Goal: Task Accomplishment & Management: Complete application form

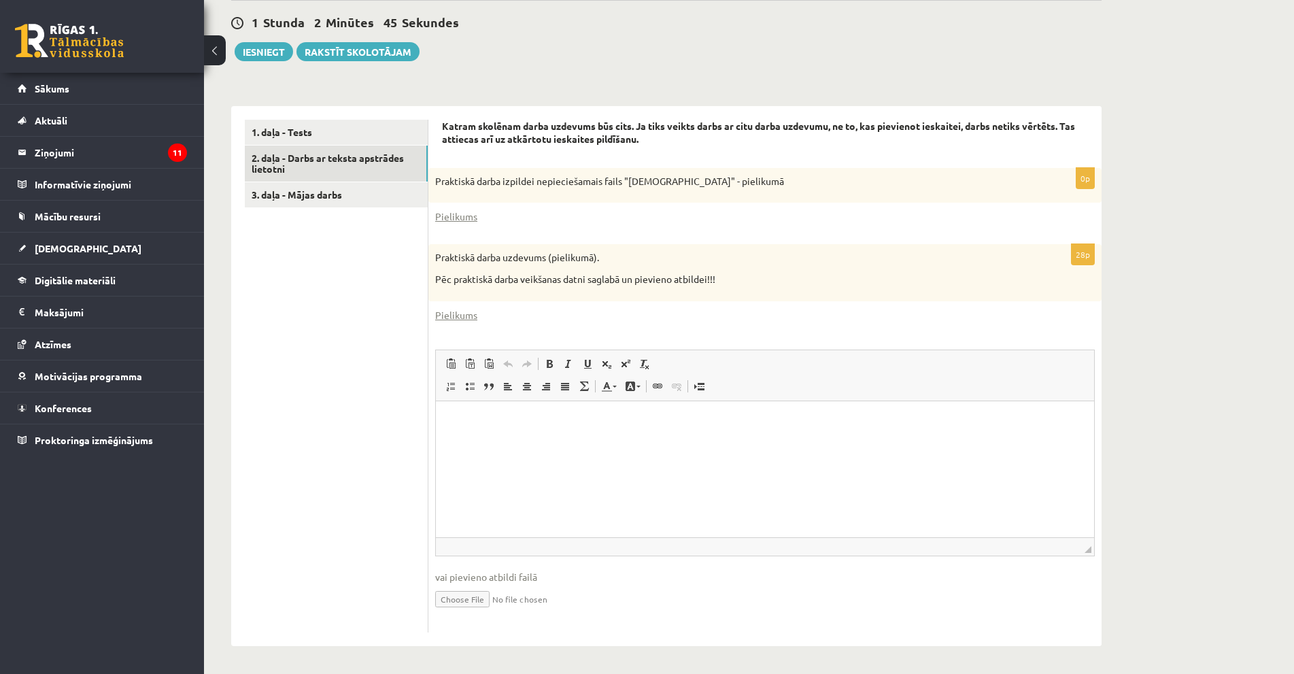
click at [454, 606] on input "file" at bounding box center [765, 598] width 660 height 28
type input "**********"
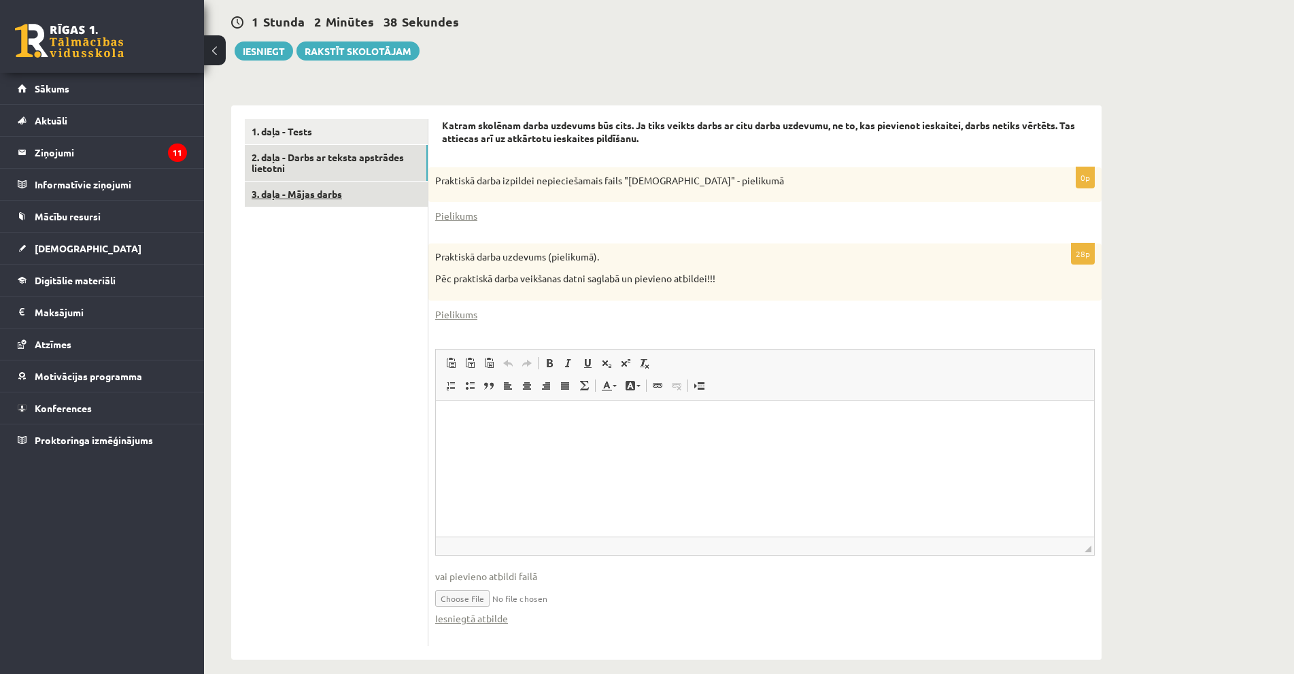
click at [332, 199] on link "3. daļa - Mājas darbs" at bounding box center [336, 194] width 183 height 25
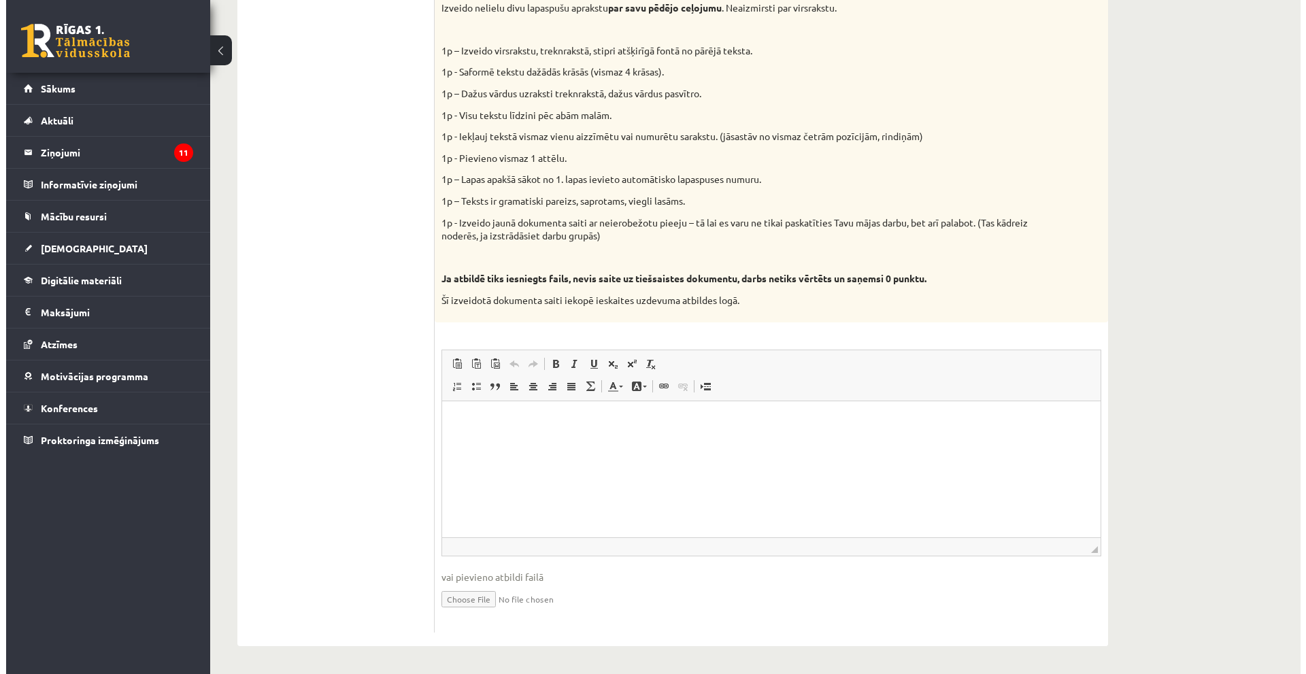
scroll to position [578, 0]
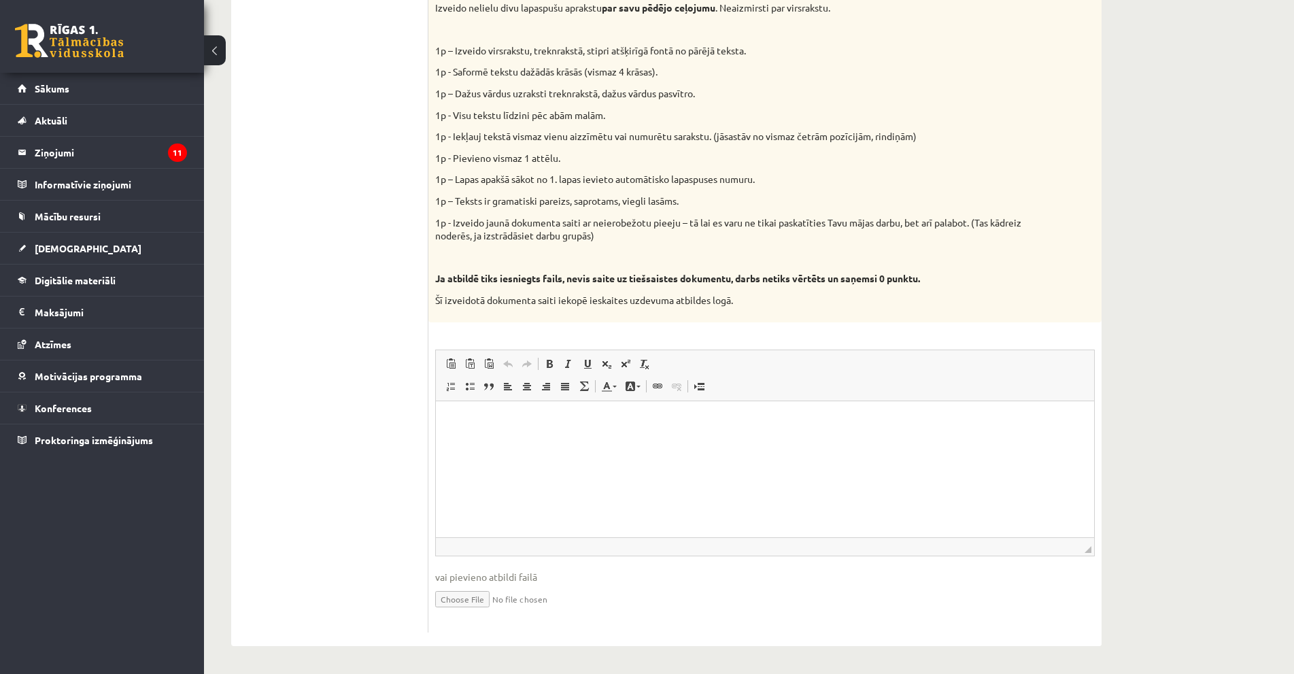
drag, startPoint x: 539, startPoint y: 420, endPoint x: 484, endPoint y: 535, distance: 128.1
click at [539, 420] on p "Editor, wiswyg-editor-user-answer-47433859552940" at bounding box center [765, 421] width 631 height 14
click at [462, 603] on input "file" at bounding box center [765, 598] width 660 height 28
click at [658, 386] on span at bounding box center [657, 386] width 11 height 11
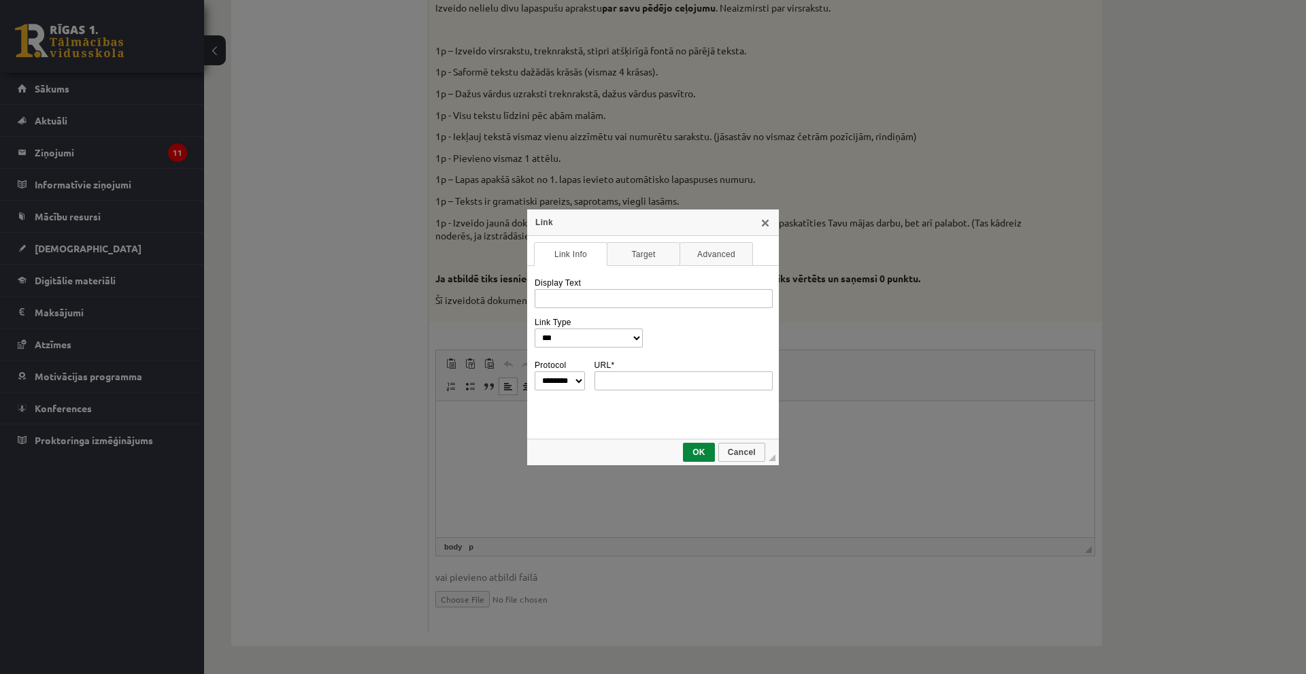
scroll to position [0, 0]
type input "**********"
select select "********"
type input "**********"
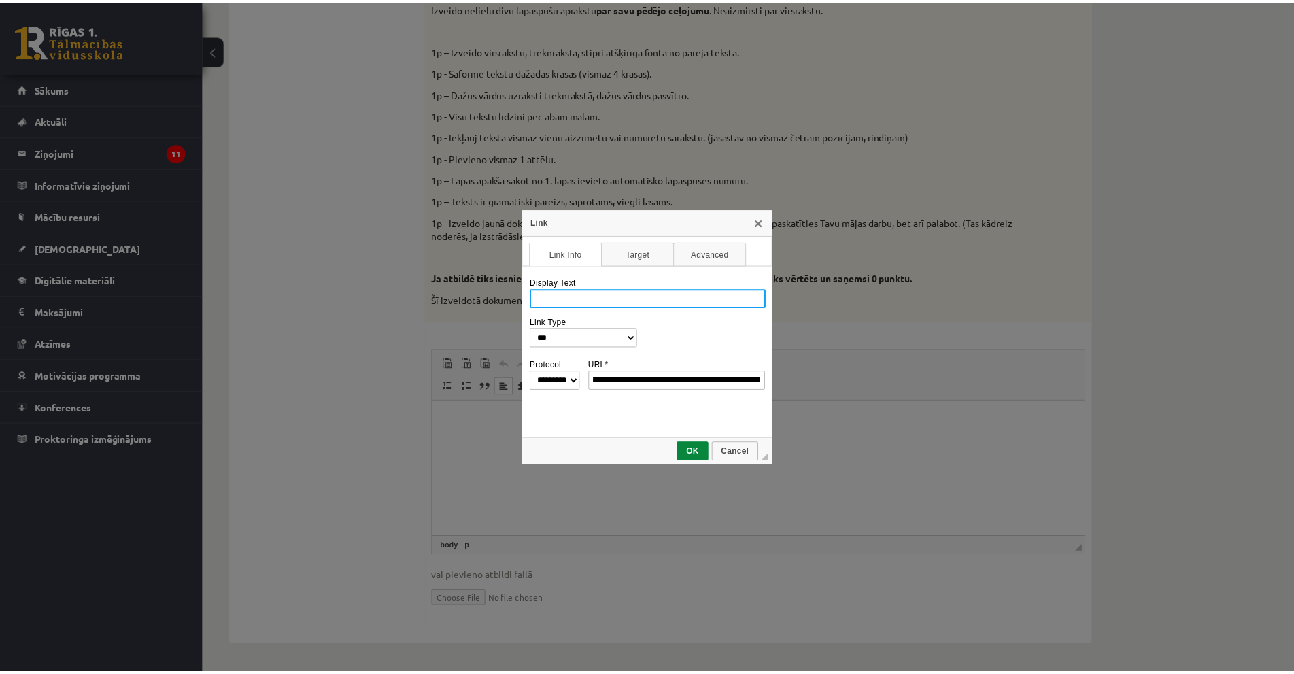
scroll to position [0, 0]
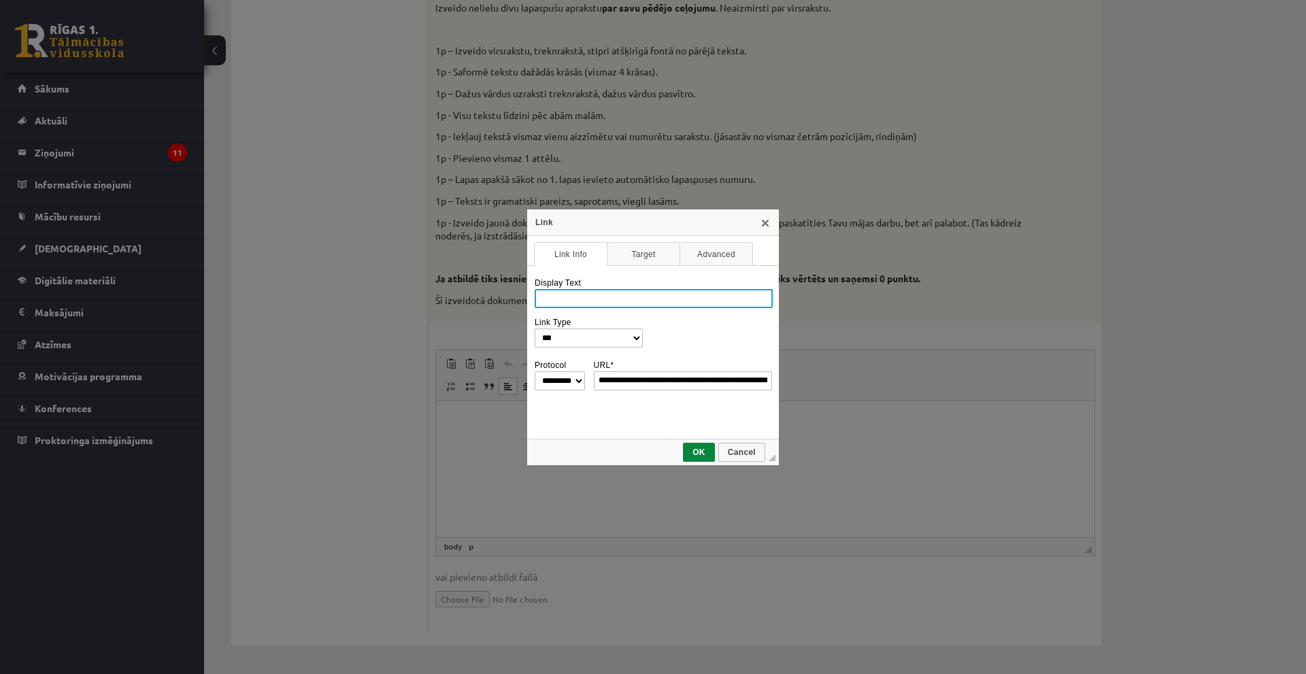
click at [588, 293] on input "Display Text" at bounding box center [654, 298] width 238 height 19
type input "**********"
click at [698, 450] on span "OK" at bounding box center [698, 453] width 29 height 10
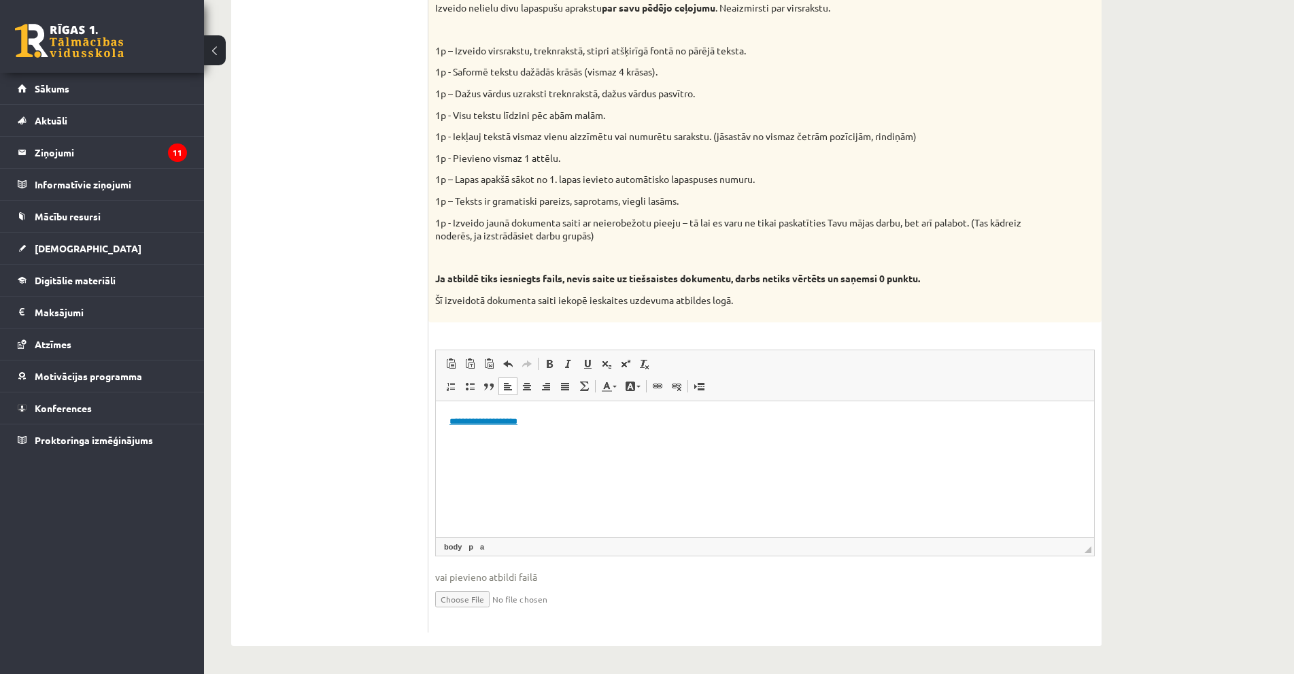
click at [580, 442] on html "**********" at bounding box center [765, 421] width 658 height 41
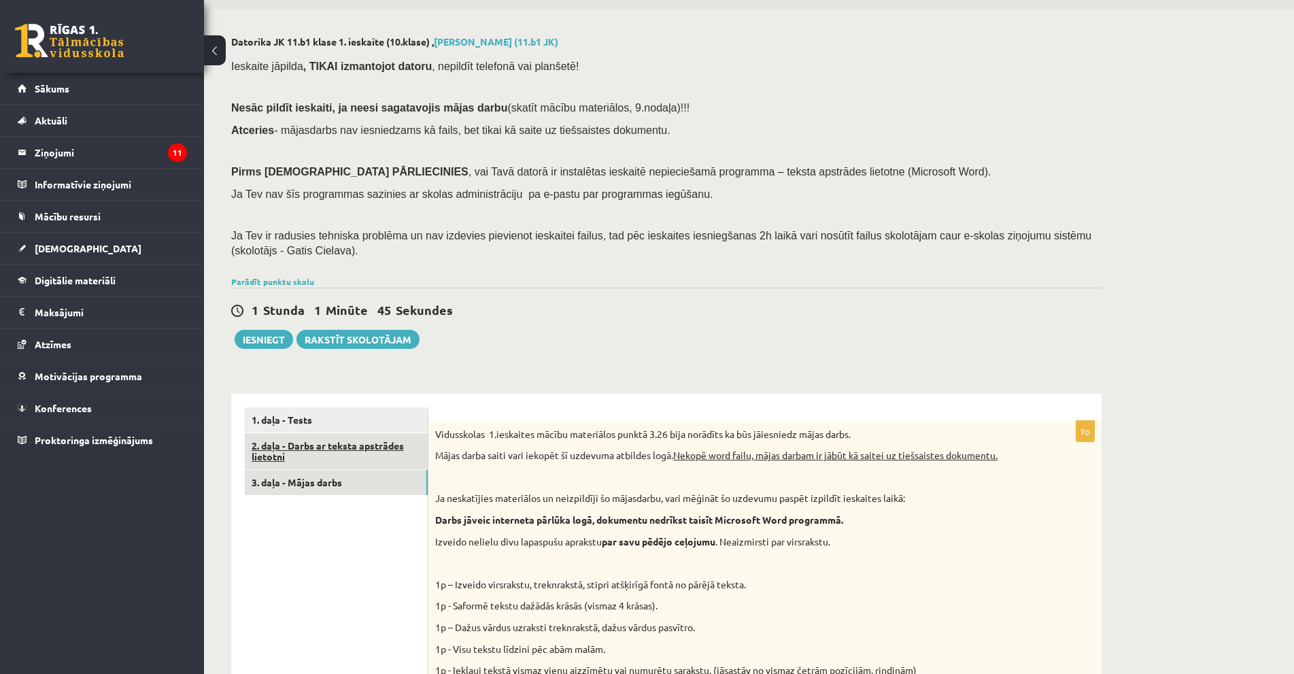
scroll to position [68, 0]
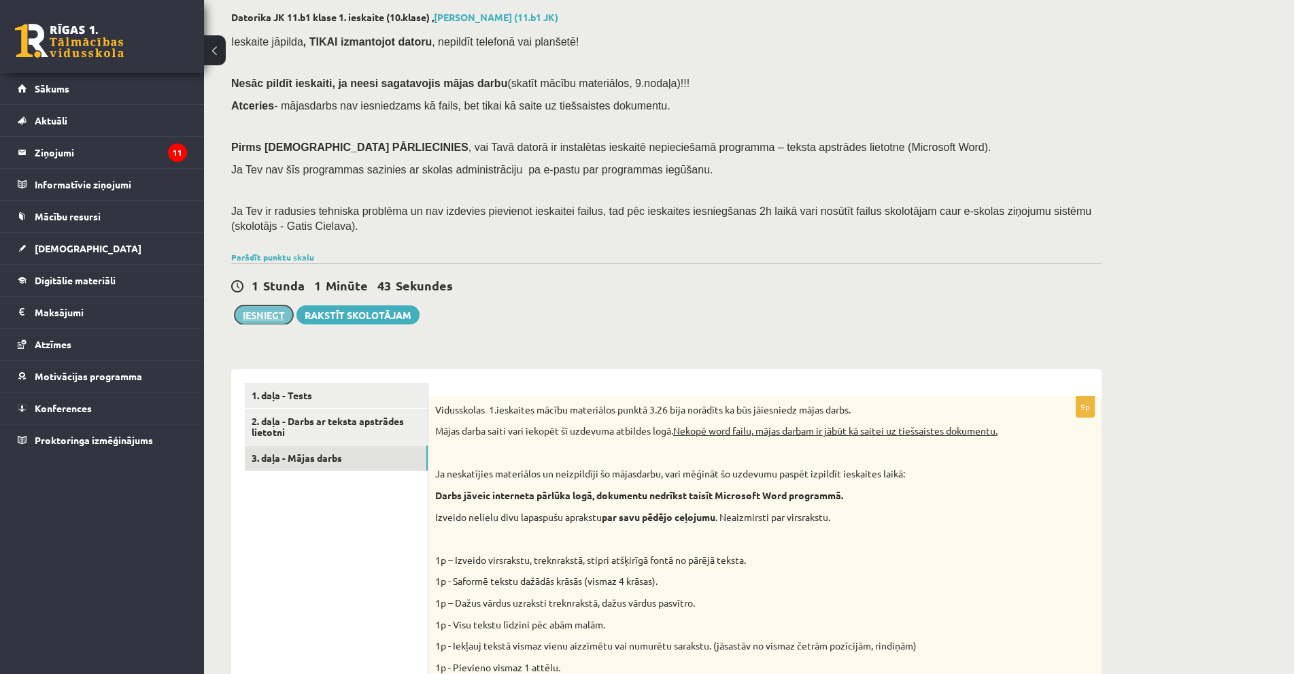
click at [265, 318] on button "Iesniegt" at bounding box center [264, 314] width 58 height 19
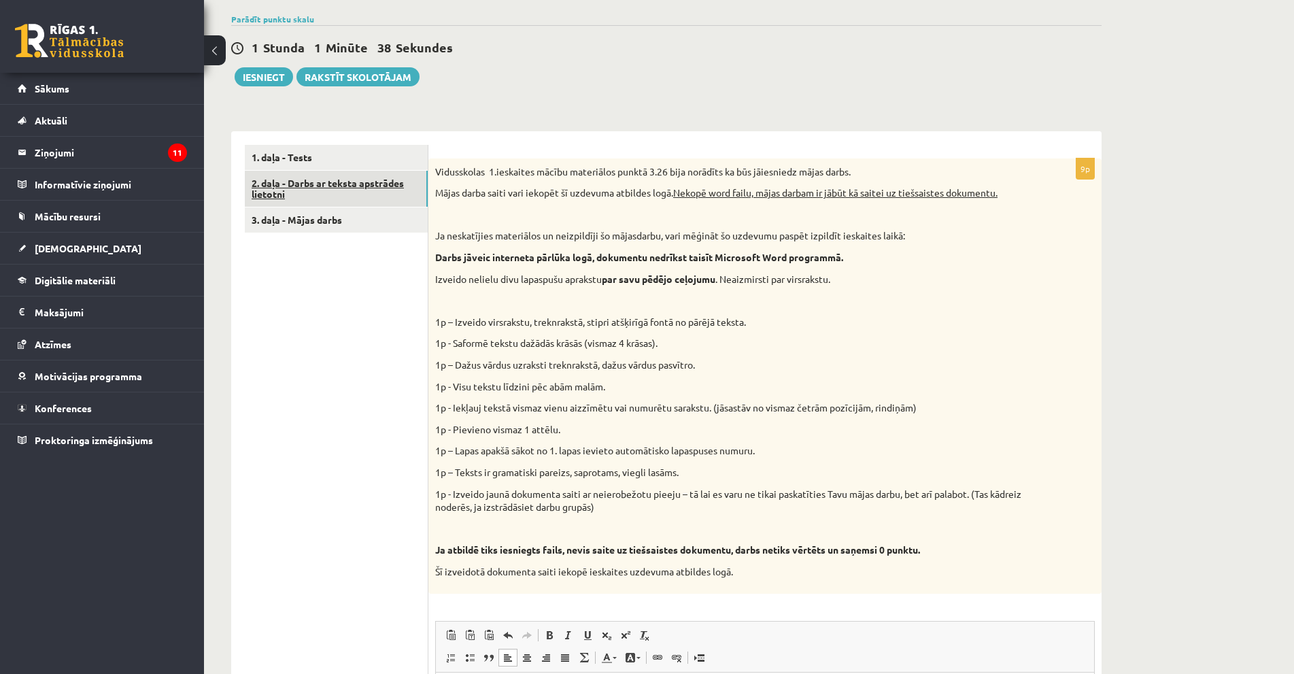
click at [341, 198] on link "2. daļa - Darbs ar teksta apstrādes lietotni" at bounding box center [336, 189] width 183 height 37
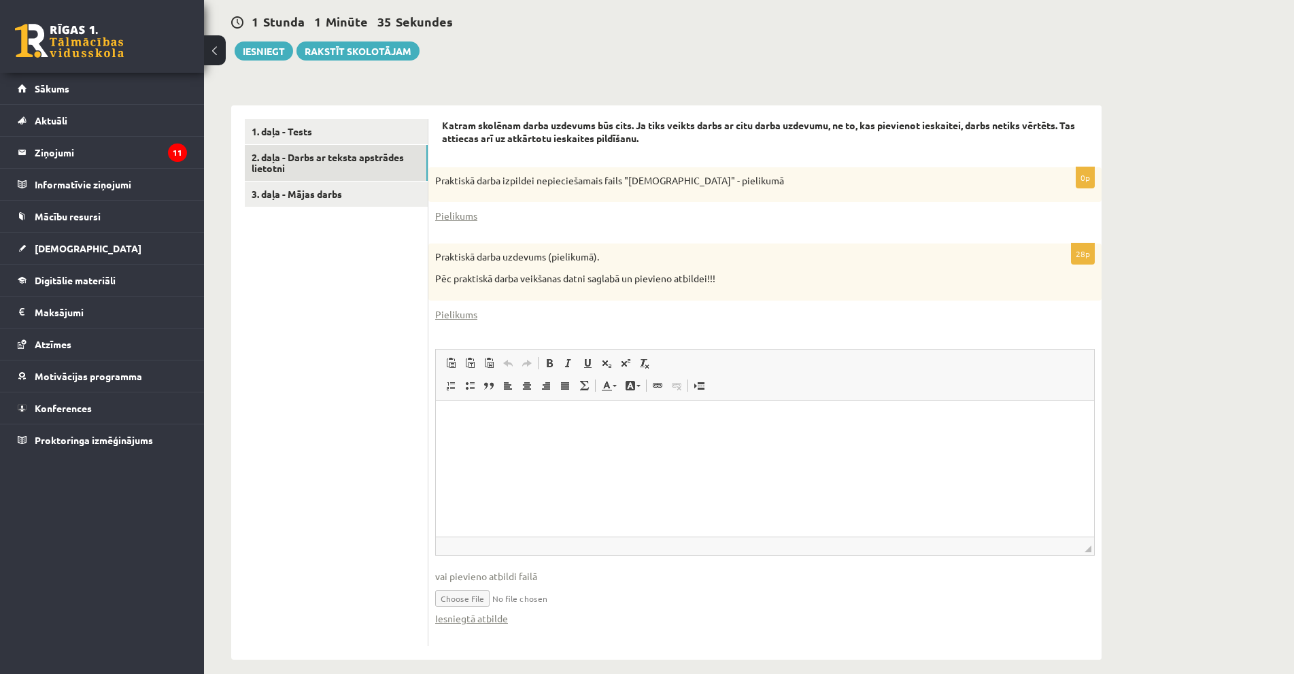
scroll to position [346, 0]
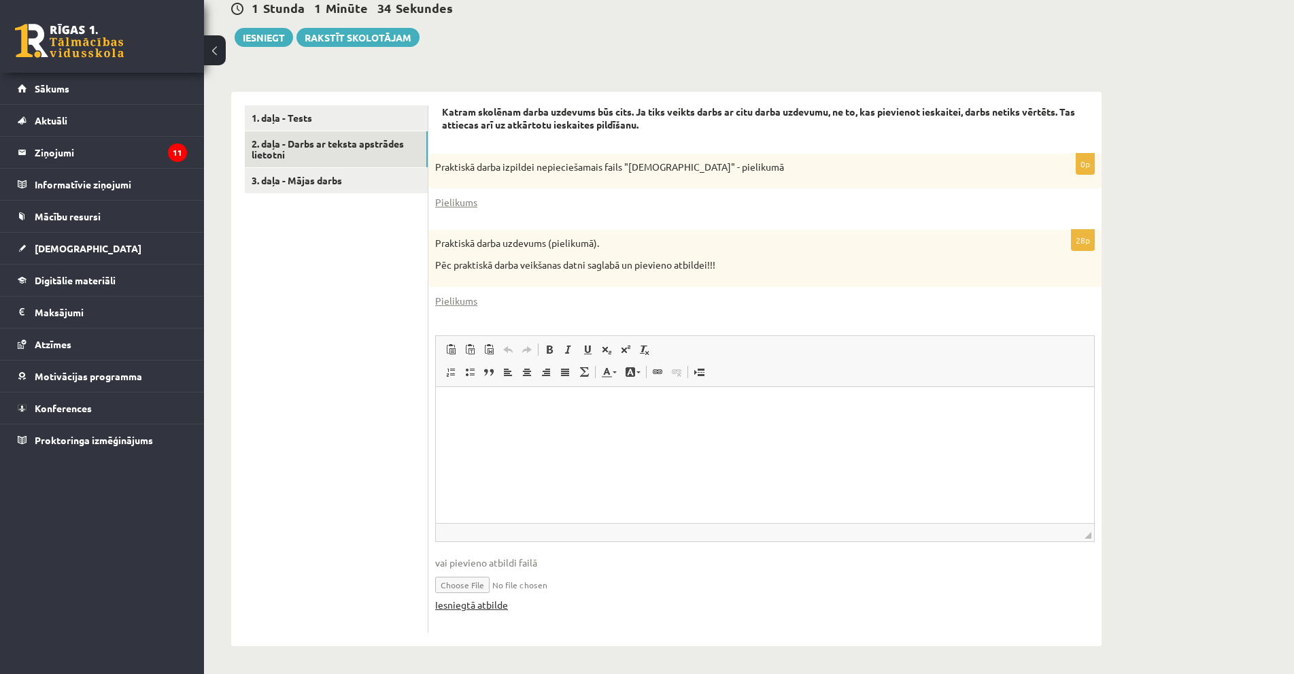
click at [478, 603] on link "Iesniegtā atbilde" at bounding box center [471, 605] width 73 height 14
click at [321, 118] on link "1. daļa - Tests" at bounding box center [336, 117] width 183 height 25
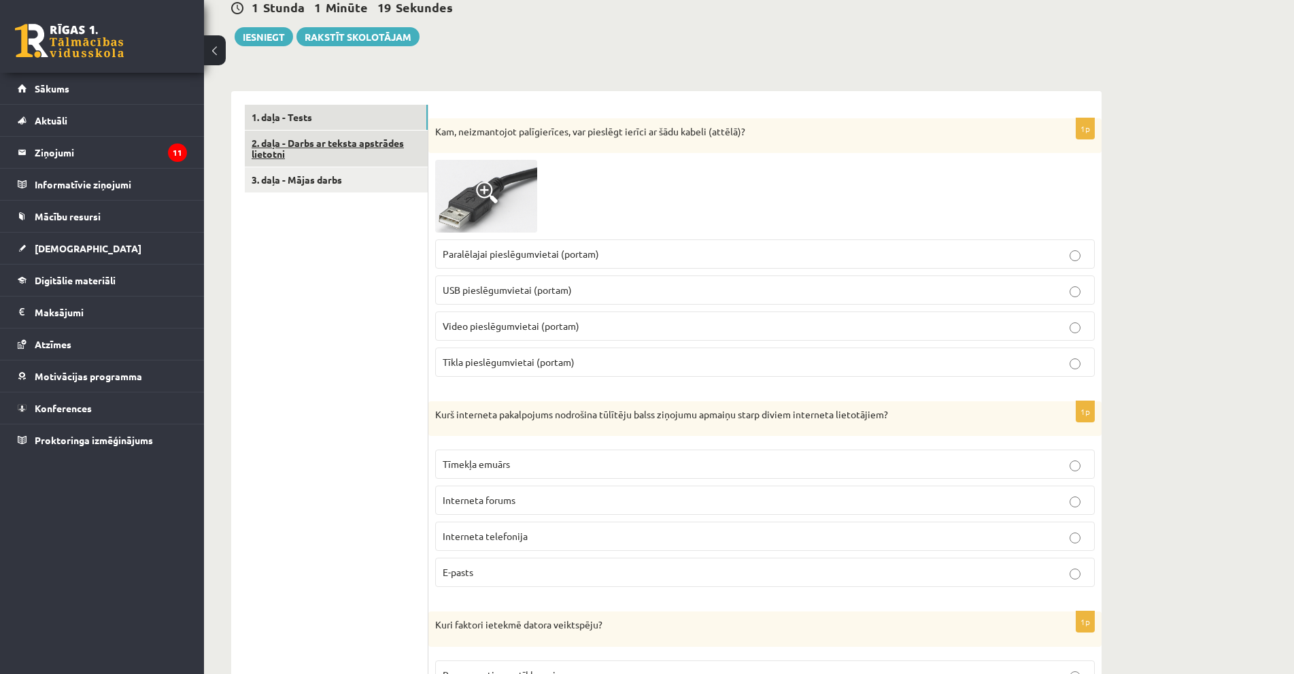
click at [302, 150] on link "2. daļa - Darbs ar teksta apstrādes lietotni" at bounding box center [336, 149] width 183 height 37
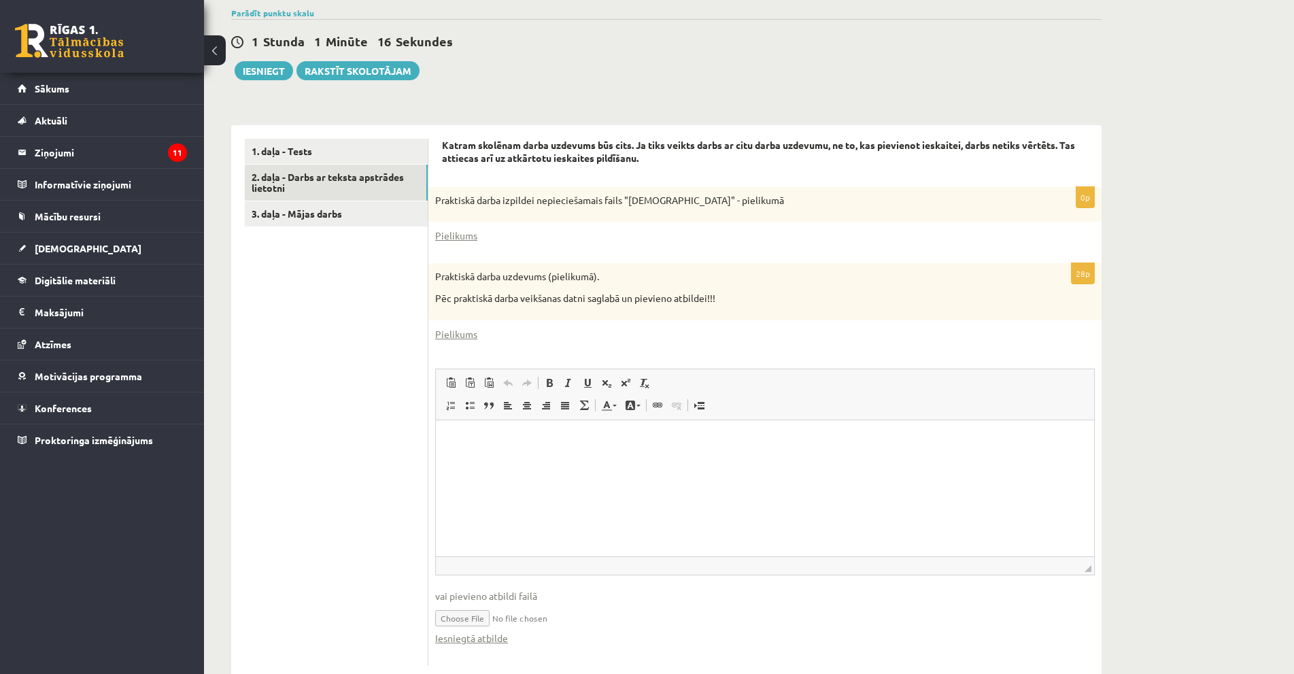
scroll to position [278, 0]
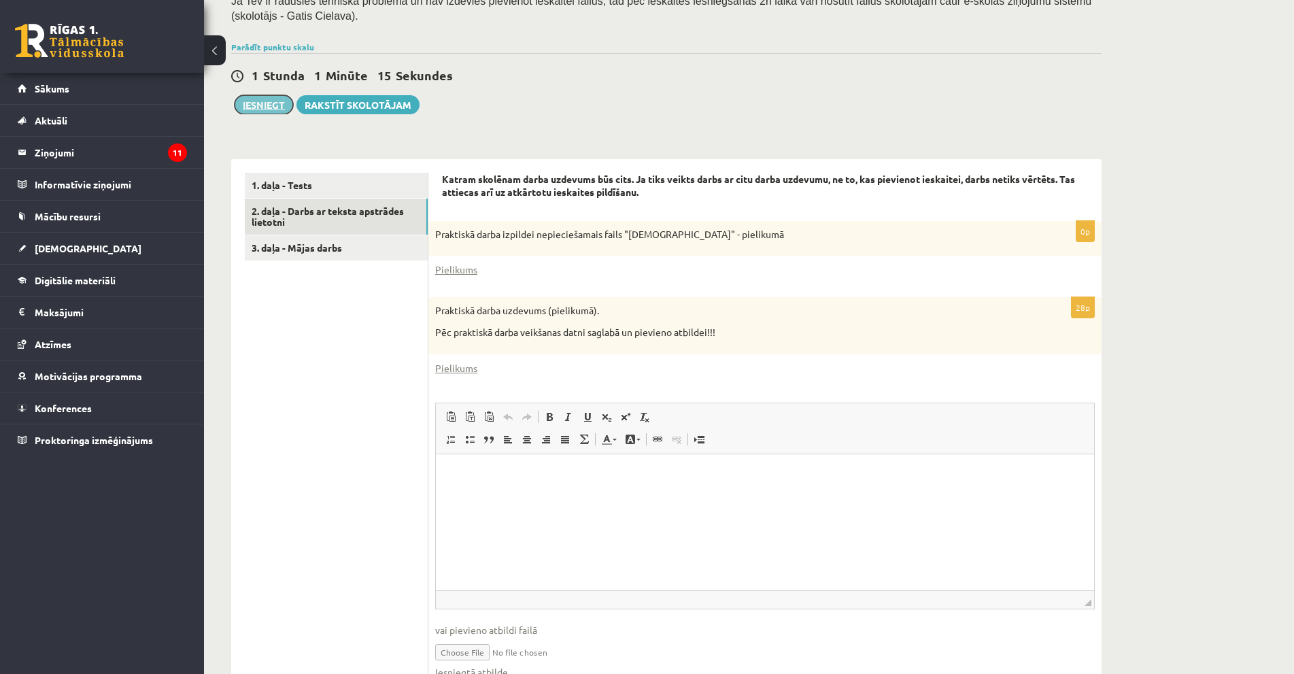
click at [268, 110] on button "Iesniegt" at bounding box center [264, 104] width 58 height 19
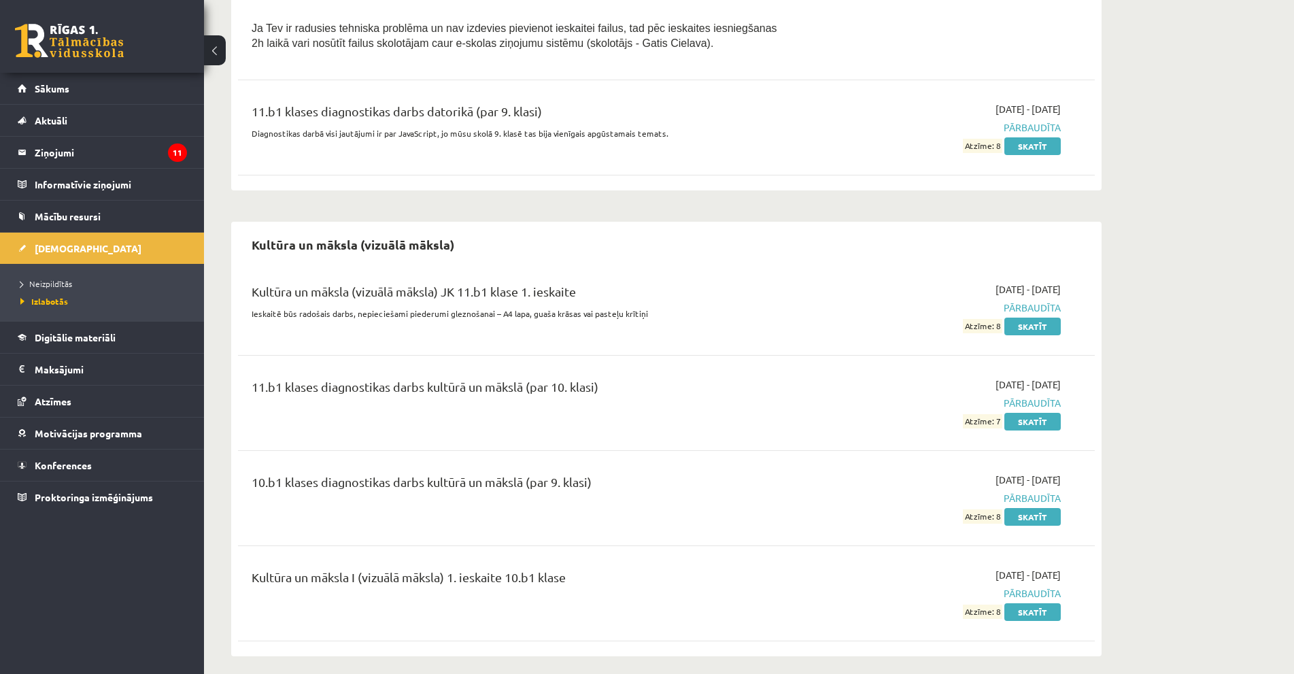
scroll to position [408, 0]
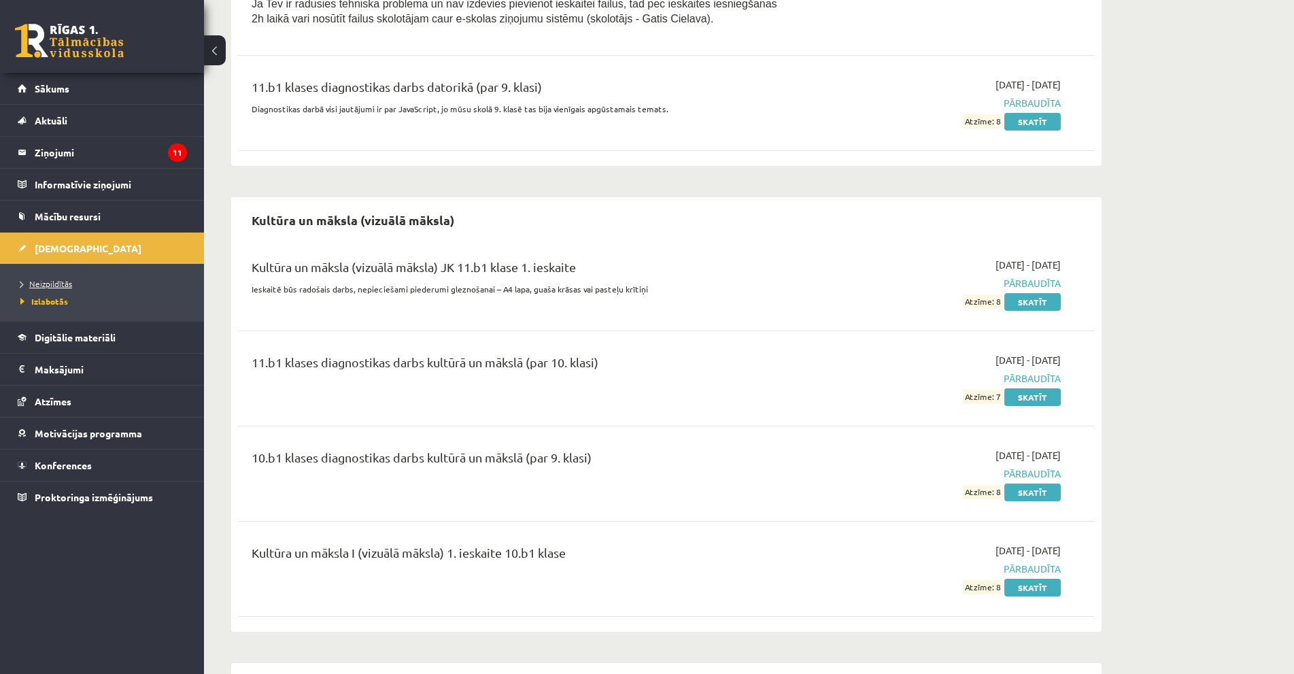
click at [60, 287] on span "Neizpildītās" at bounding box center [46, 283] width 52 height 11
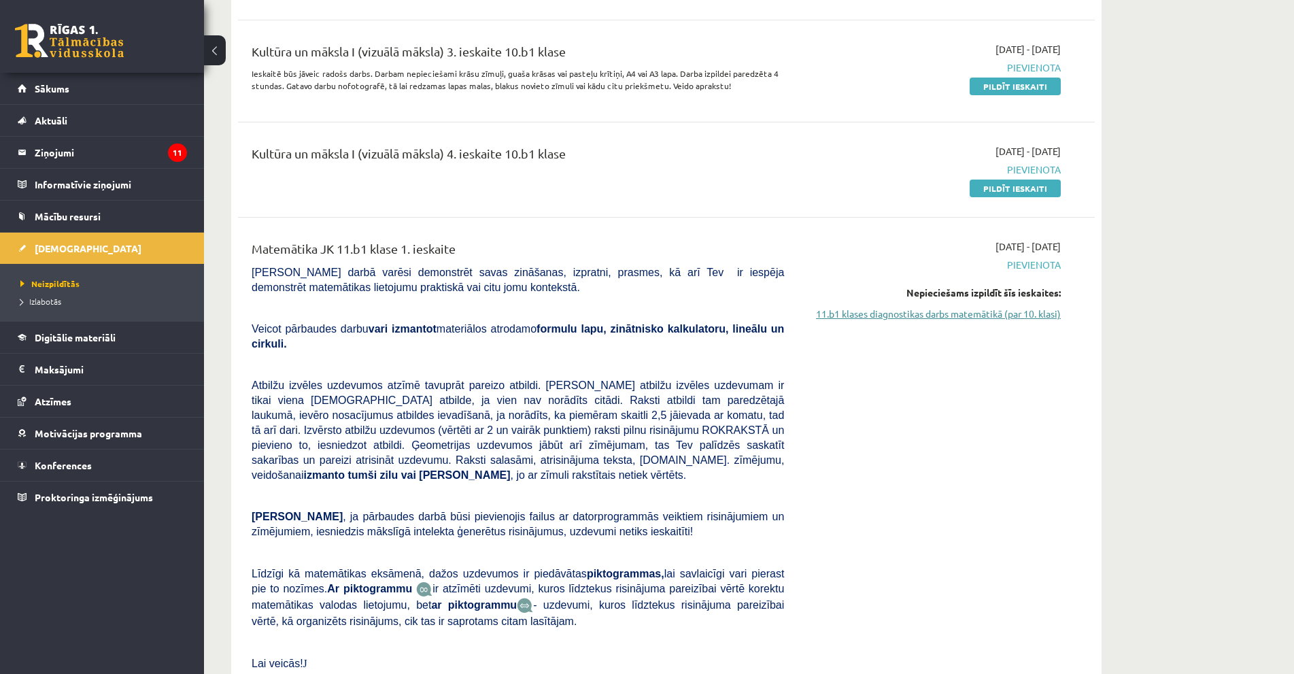
scroll to position [1360, 0]
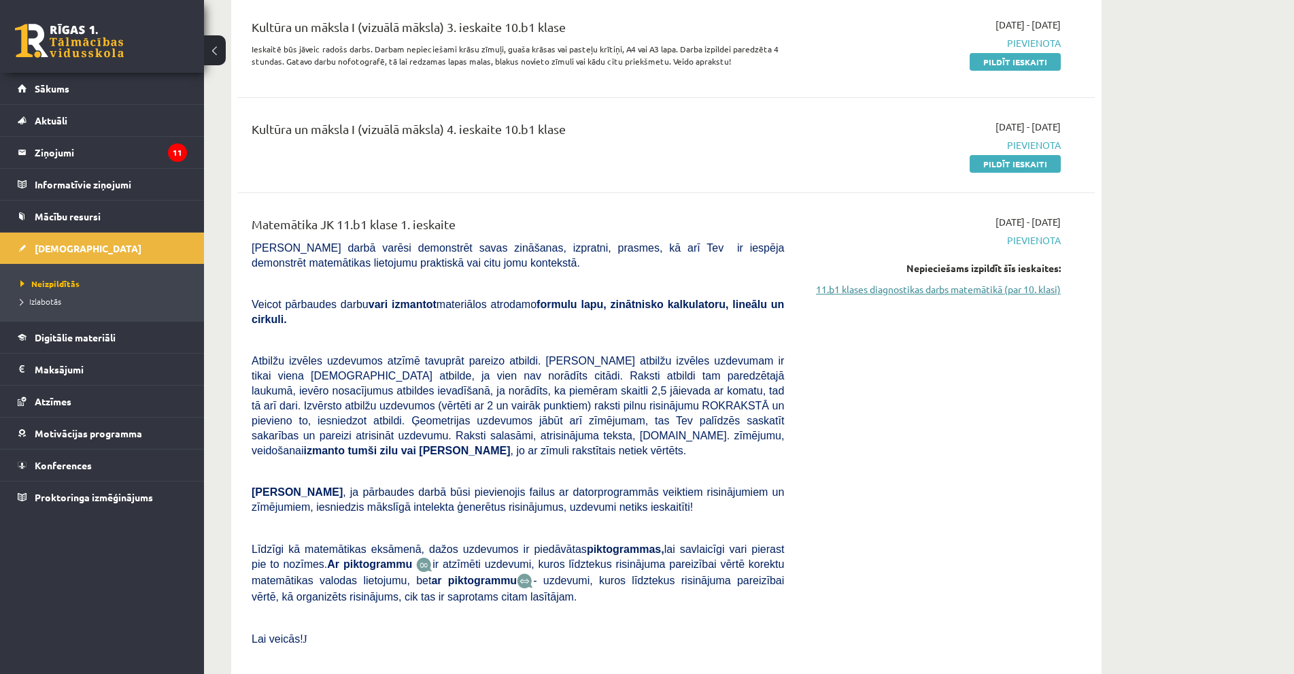
click at [971, 282] on link "11.b1 klases diagnostikas darbs matemātikā (par 10. klasi)" at bounding box center [933, 289] width 256 height 14
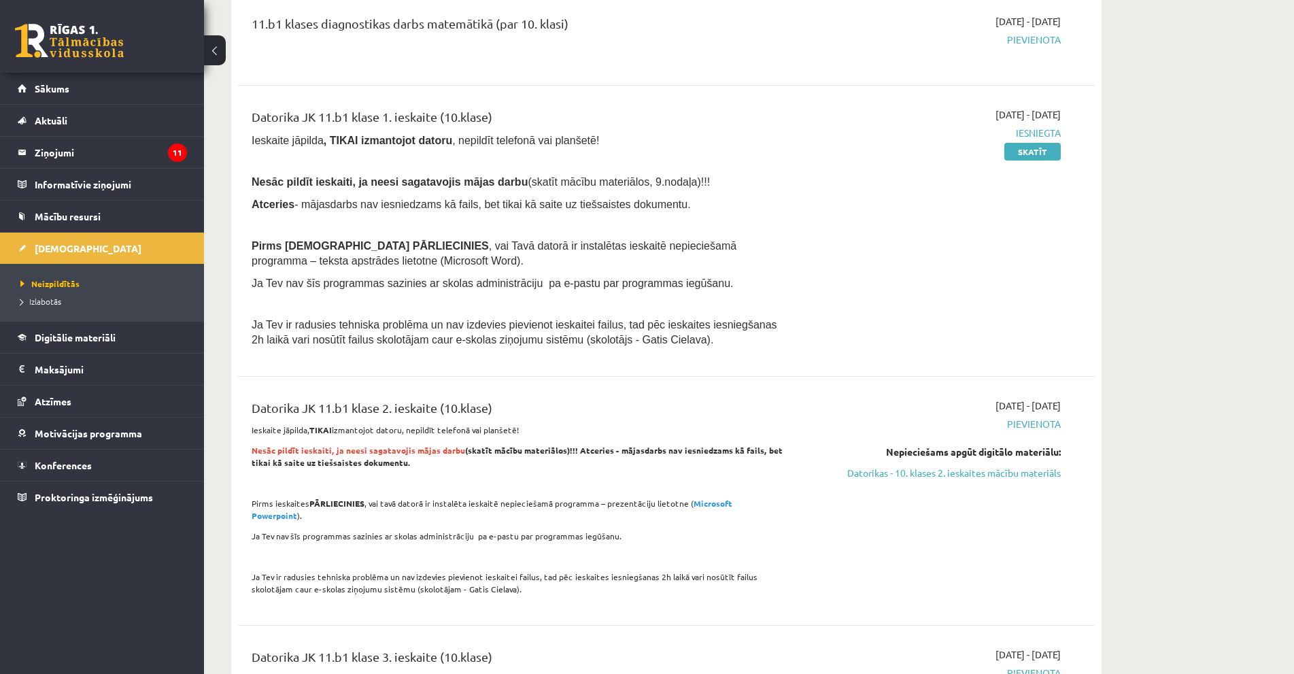
scroll to position [112, 0]
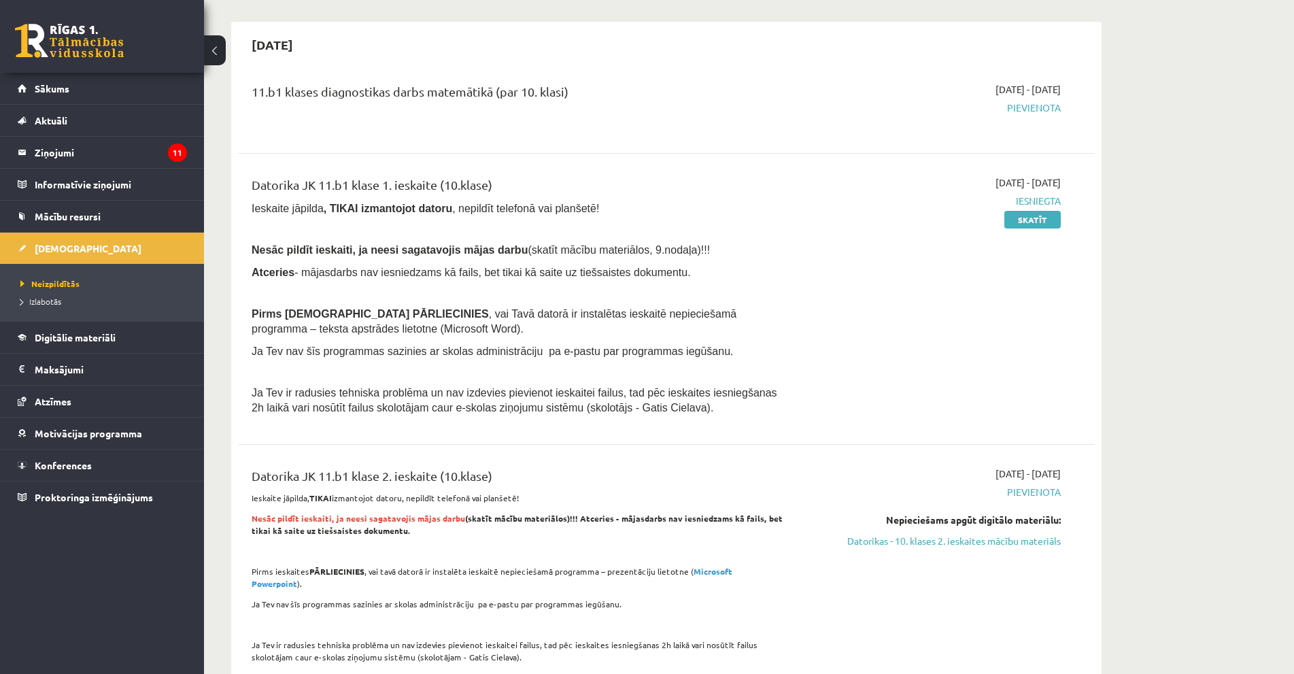
click at [1028, 104] on span "Pievienota" at bounding box center [933, 108] width 256 height 14
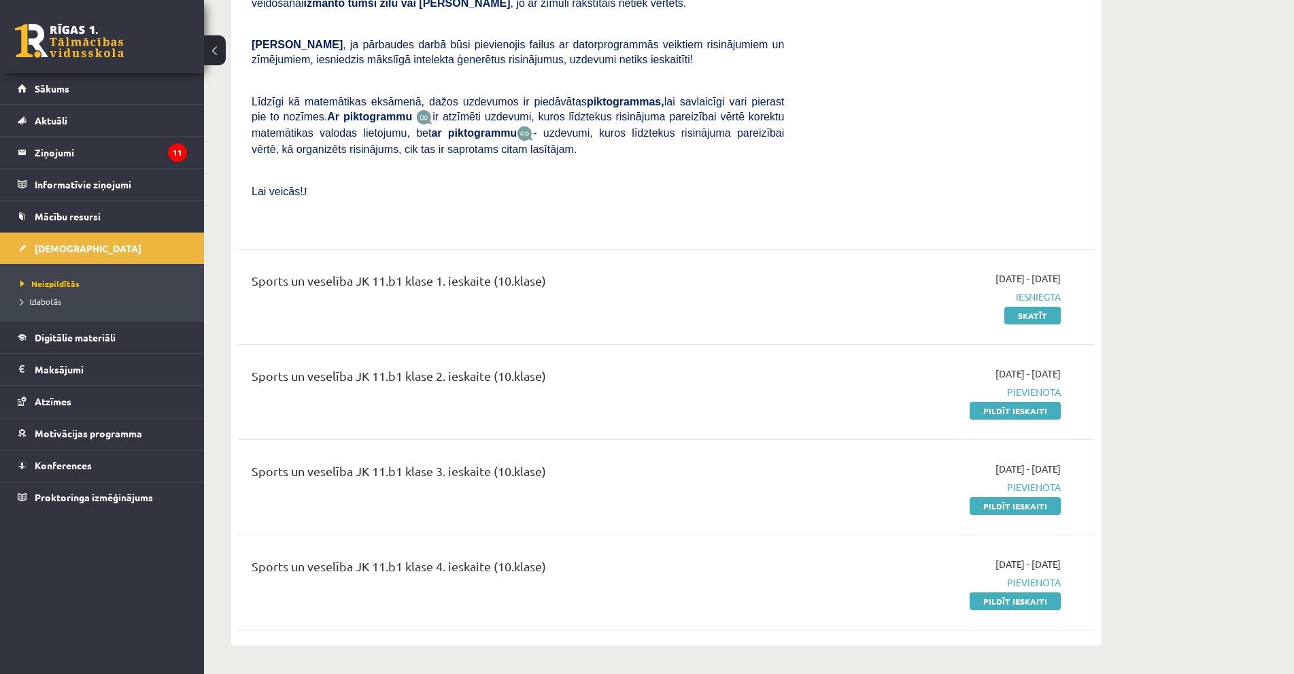
scroll to position [1813, 0]
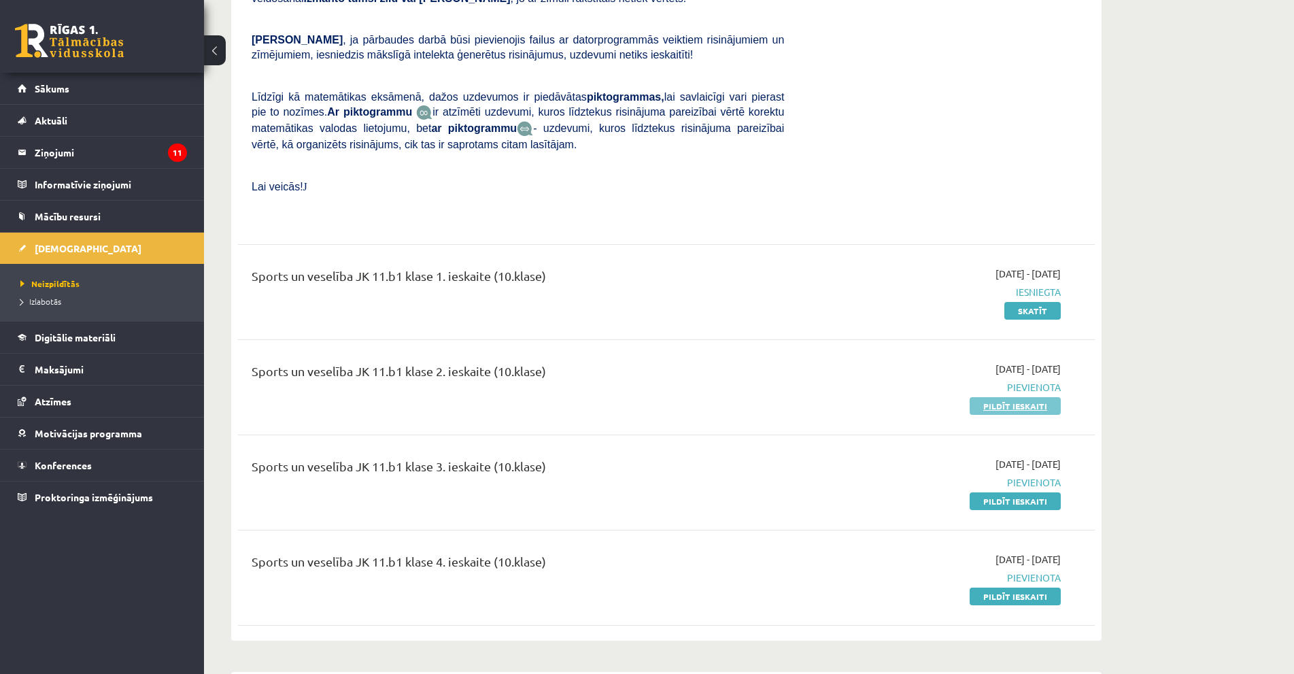
click at [988, 397] on link "Pildīt ieskaiti" at bounding box center [1015, 406] width 91 height 18
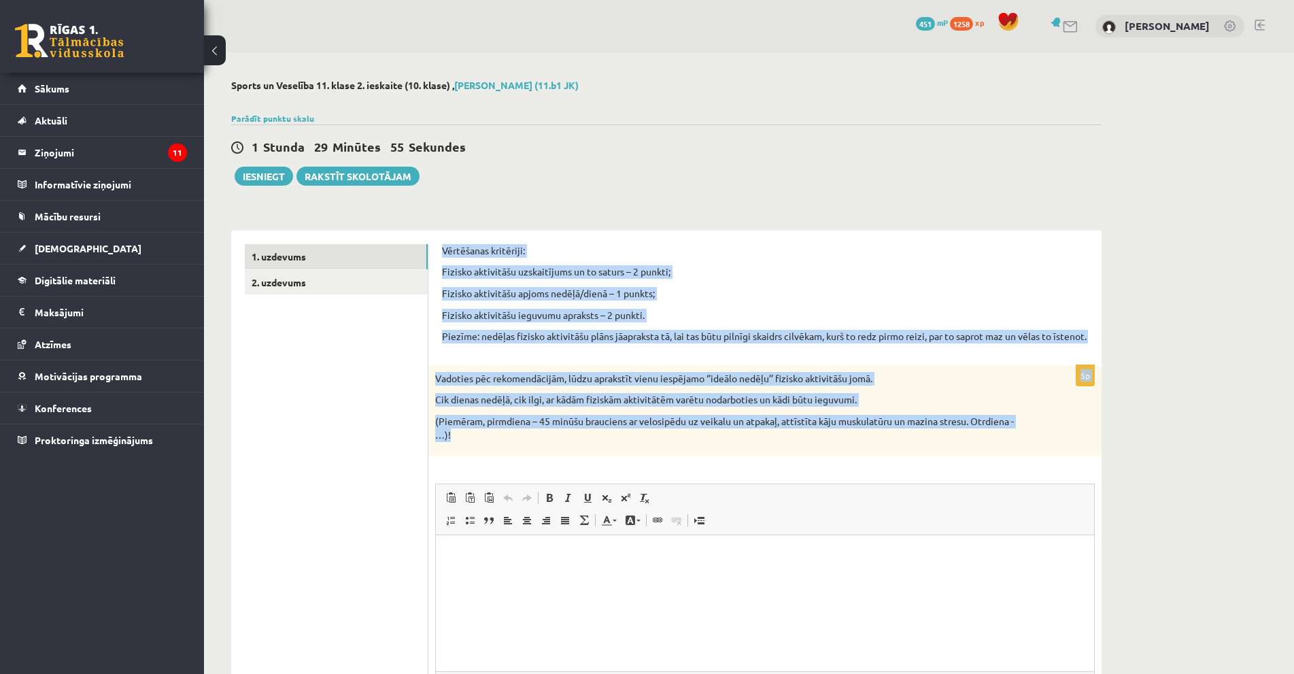
drag, startPoint x: 444, startPoint y: 250, endPoint x: 1023, endPoint y: 444, distance: 610.7
click at [1023, 444] on form "Vērtēšanas kritēriji: Fizisko aktivitāšu uzskaitījums un to saturs – 2 punkti; …" at bounding box center [765, 505] width 646 height 522
copy form "Vērtēšanas kritēriji: Fizisko aktivitāšu uzskaitījums un to saturs – 2 punkti; …"
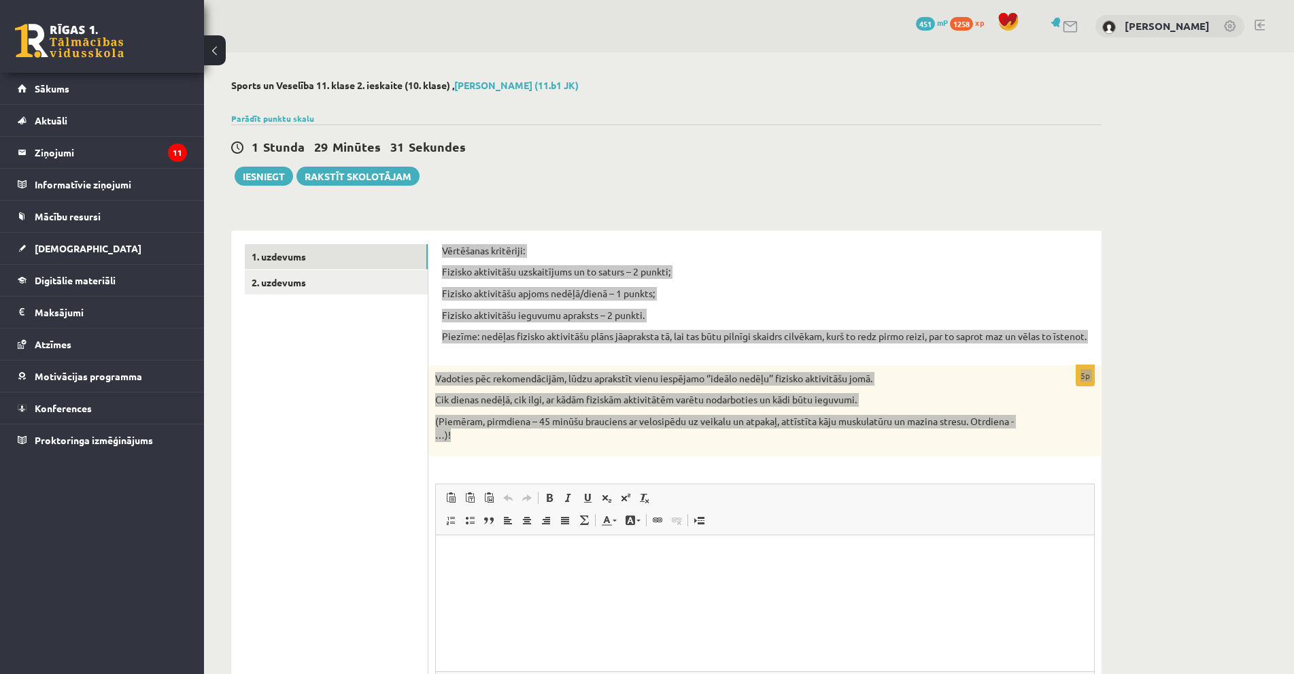
click at [586, 577] on html at bounding box center [765, 555] width 658 height 41
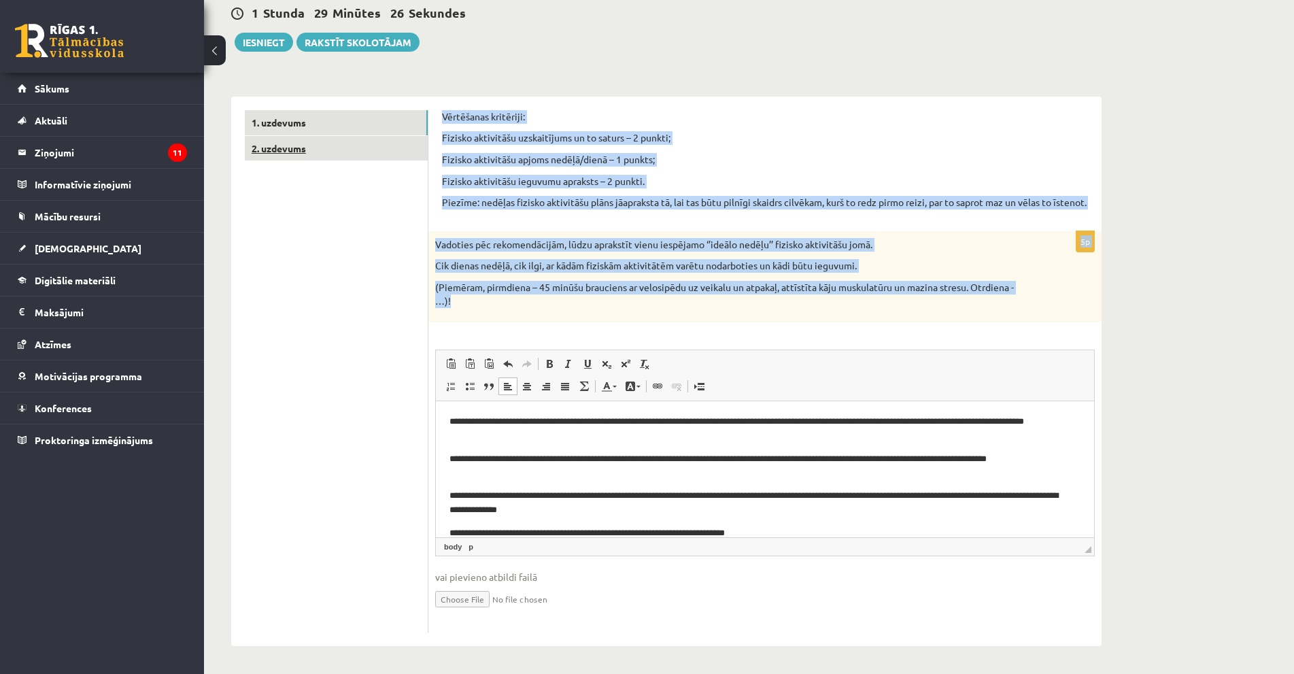
click at [329, 144] on link "2. uzdevums" at bounding box center [336, 148] width 183 height 25
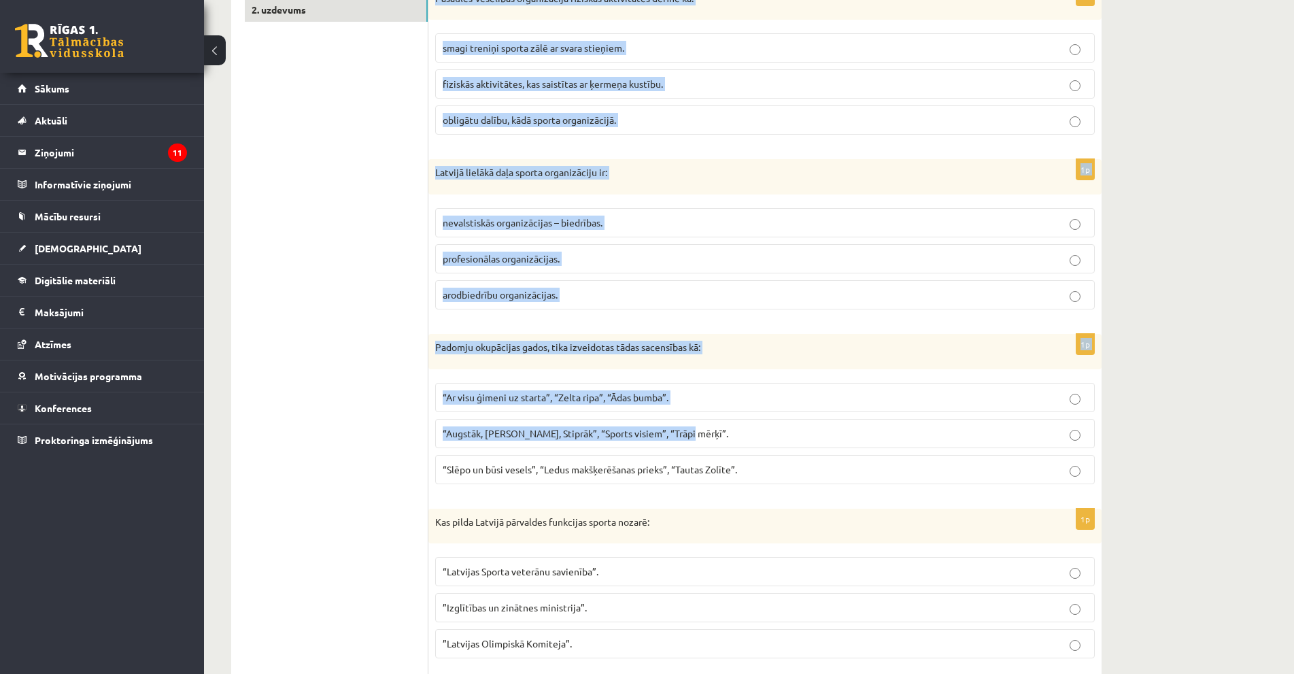
scroll to position [284, 0]
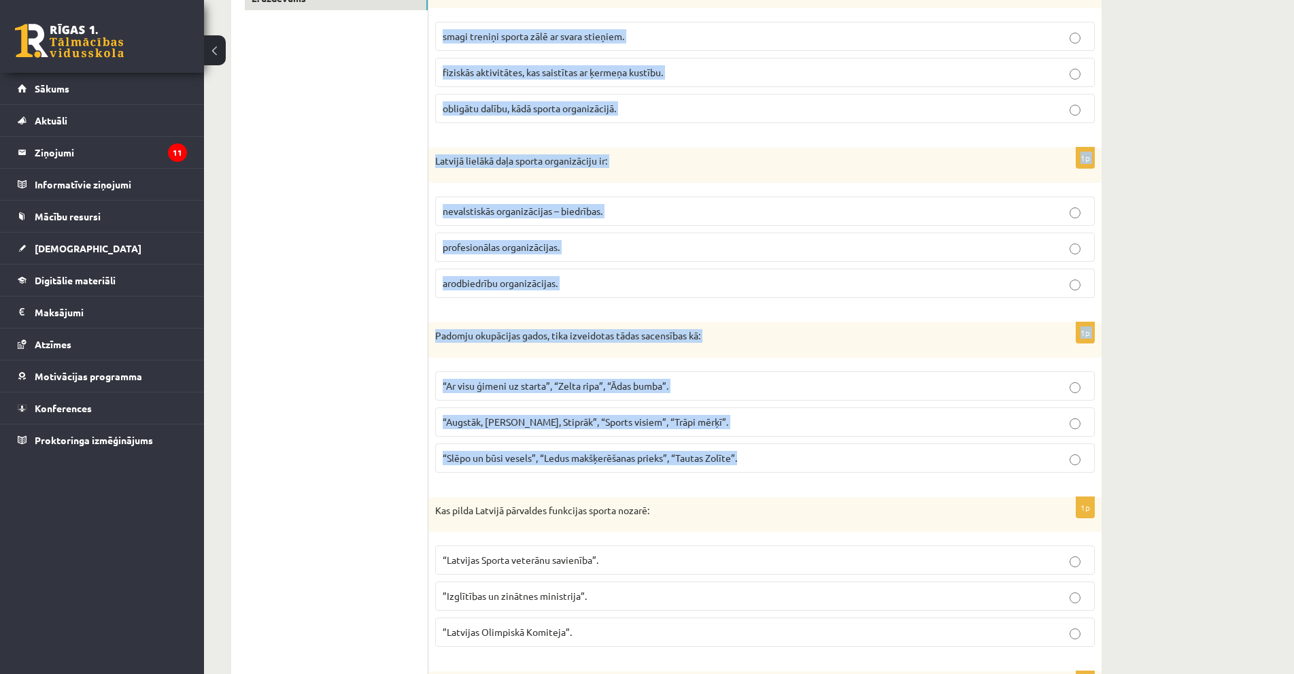
drag, startPoint x: 437, startPoint y: 124, endPoint x: 747, endPoint y: 465, distance: 460.8
copy form "Pasaules Veselības organizācija fiziskās aktivitātes definē kā: smagi treniņi s…"
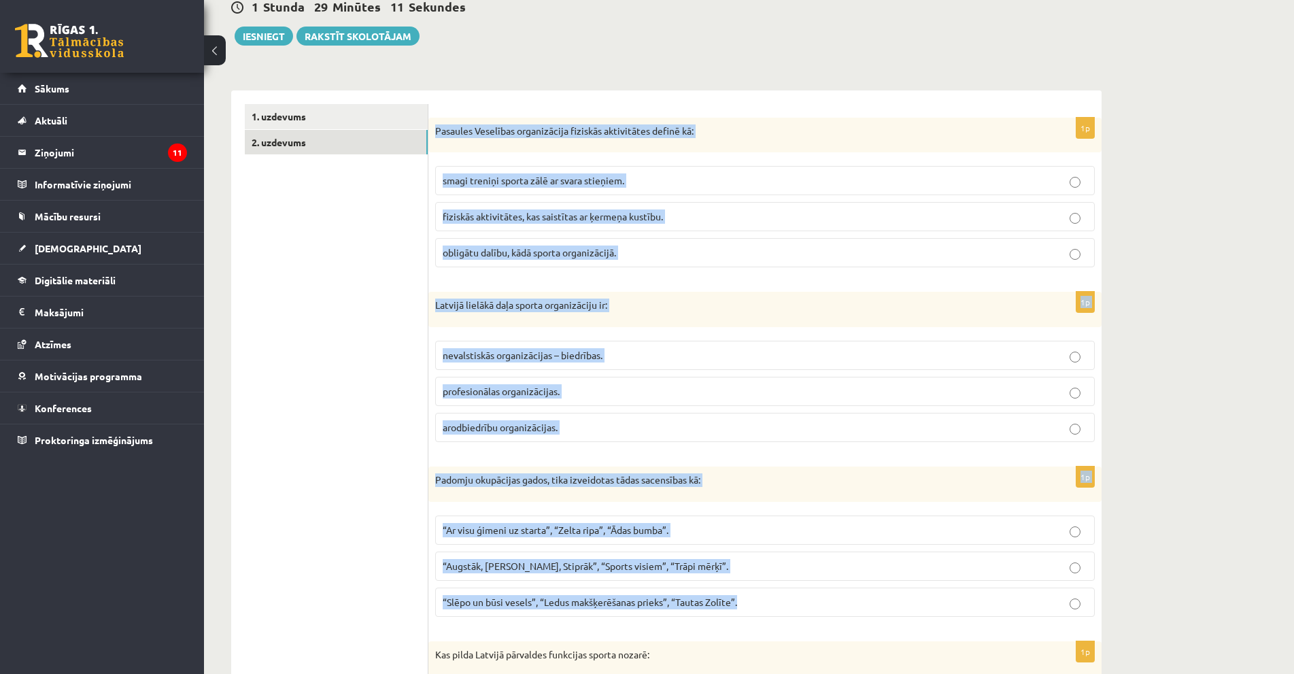
scroll to position [80, 0]
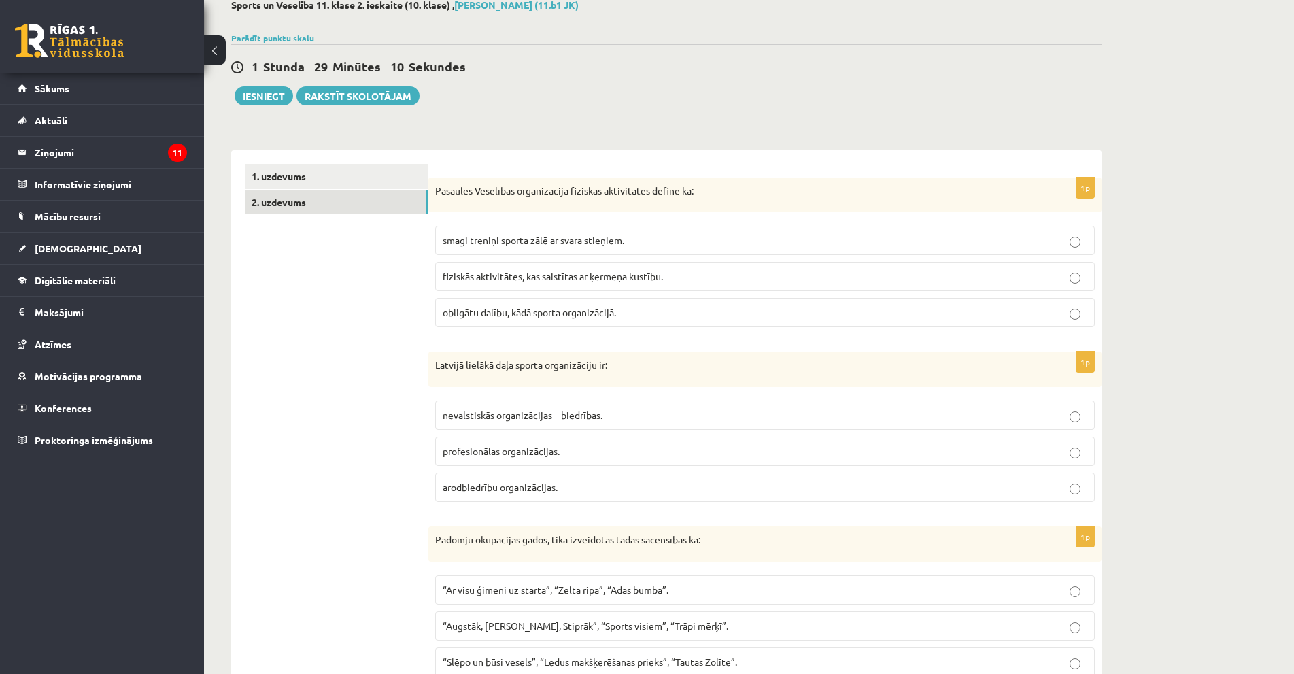
click at [620, 288] on label "fiziskās aktivitātes, kas saistītas ar ķermeņa kustību." at bounding box center [765, 276] width 660 height 29
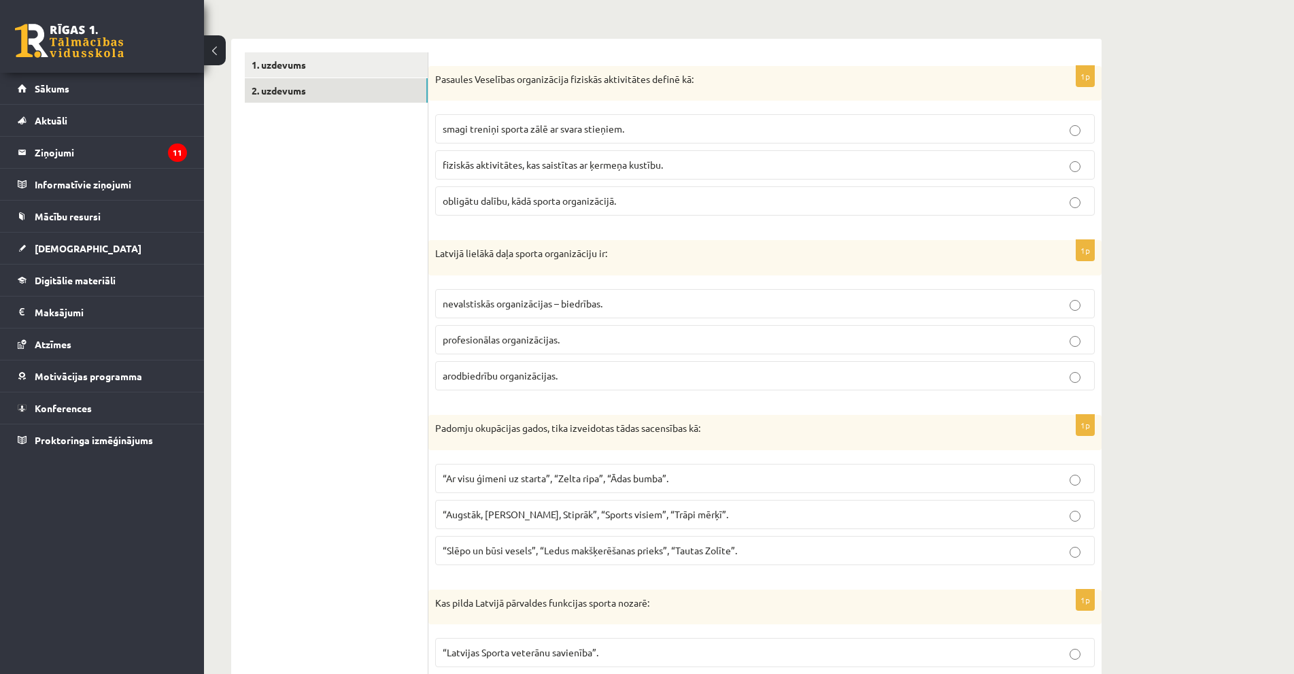
scroll to position [216, 0]
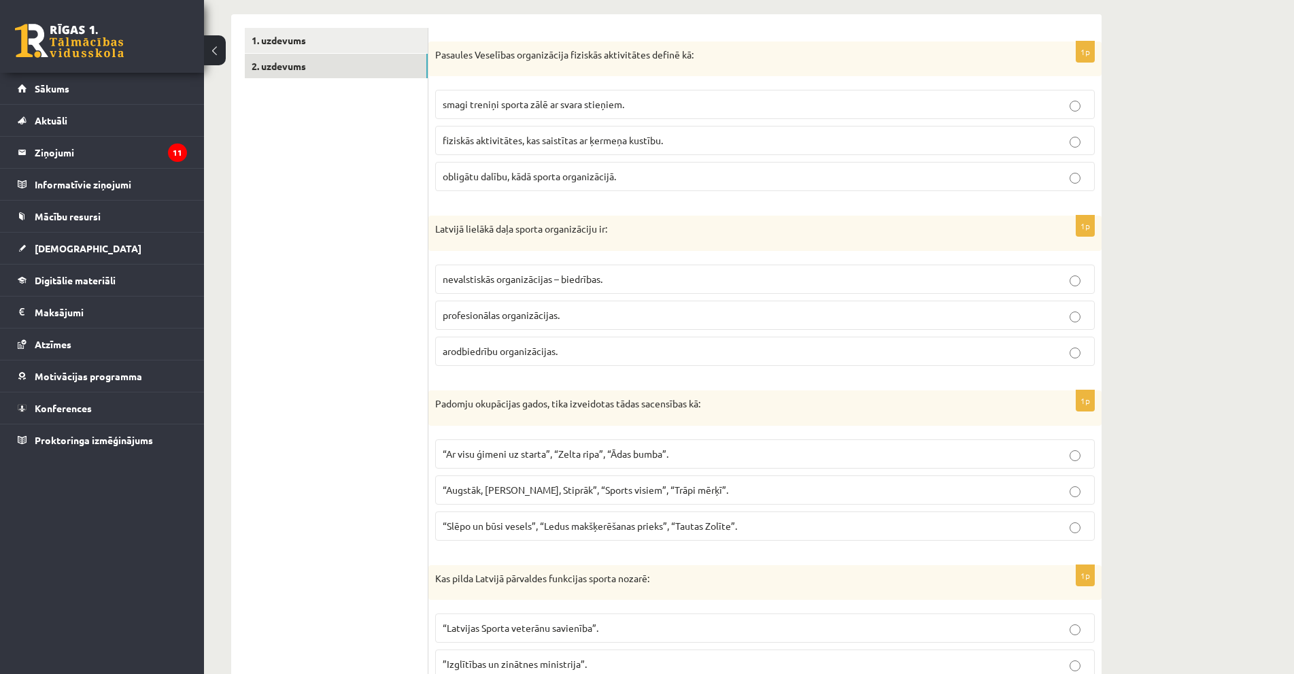
click at [616, 284] on p "nevalstiskās organizācijas – biedrības." at bounding box center [765, 279] width 645 height 14
click at [654, 496] on p "“Augstāk, Tālāk, Stiprāk”, “Sports visiem”, “Trāpi mērķī”." at bounding box center [765, 490] width 645 height 14
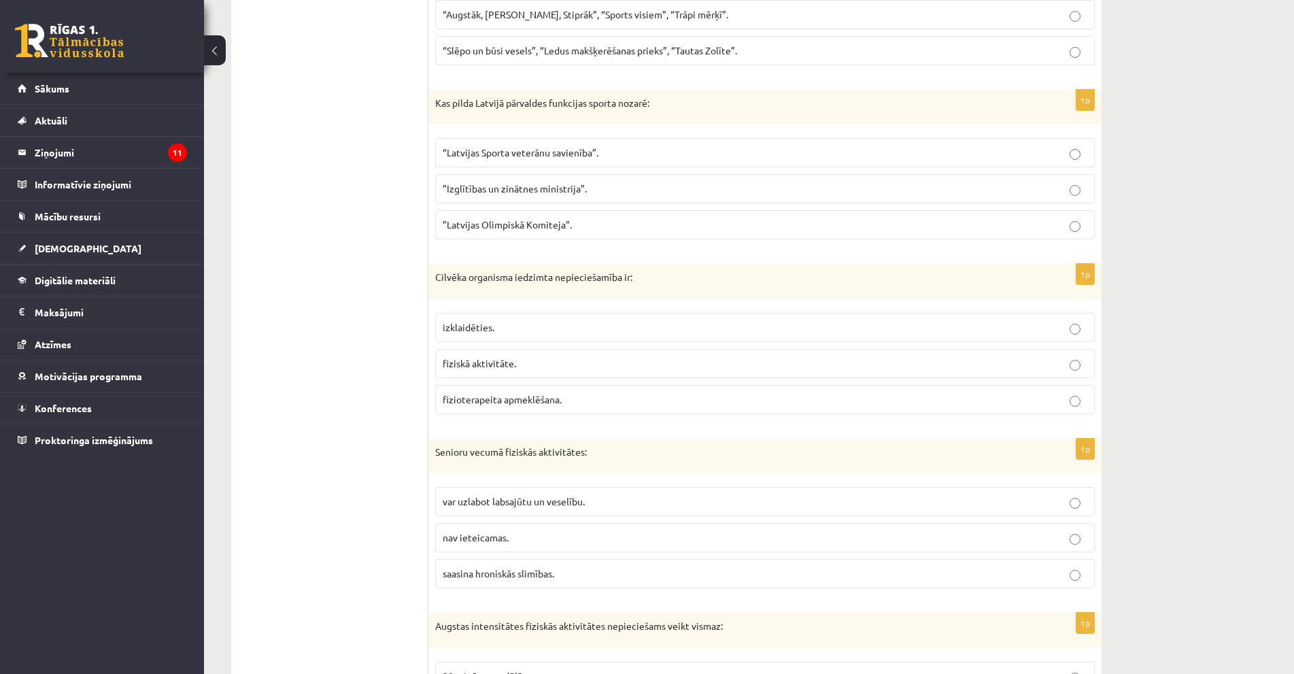
scroll to position [692, 0]
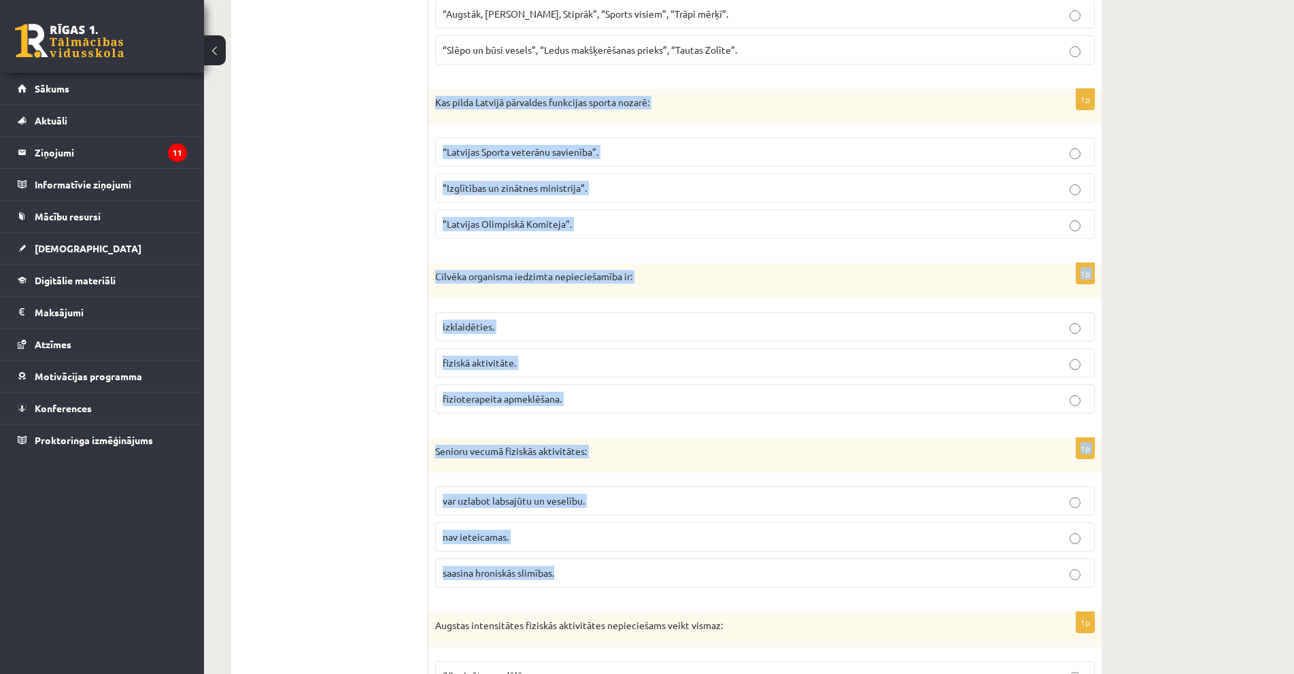
drag, startPoint x: 433, startPoint y: 104, endPoint x: 646, endPoint y: 567, distance: 508.9
click at [646, 567] on form "1p Pasaules Veselības organizācija fiziskās aktivitātes definē kā: smagi treniņ…" at bounding box center [765, 424] width 646 height 1745
copy form "Kas pilda Latvijā pārvaldes funkcijas sporta nozarē: “Latvijas Sporta veterānu …"
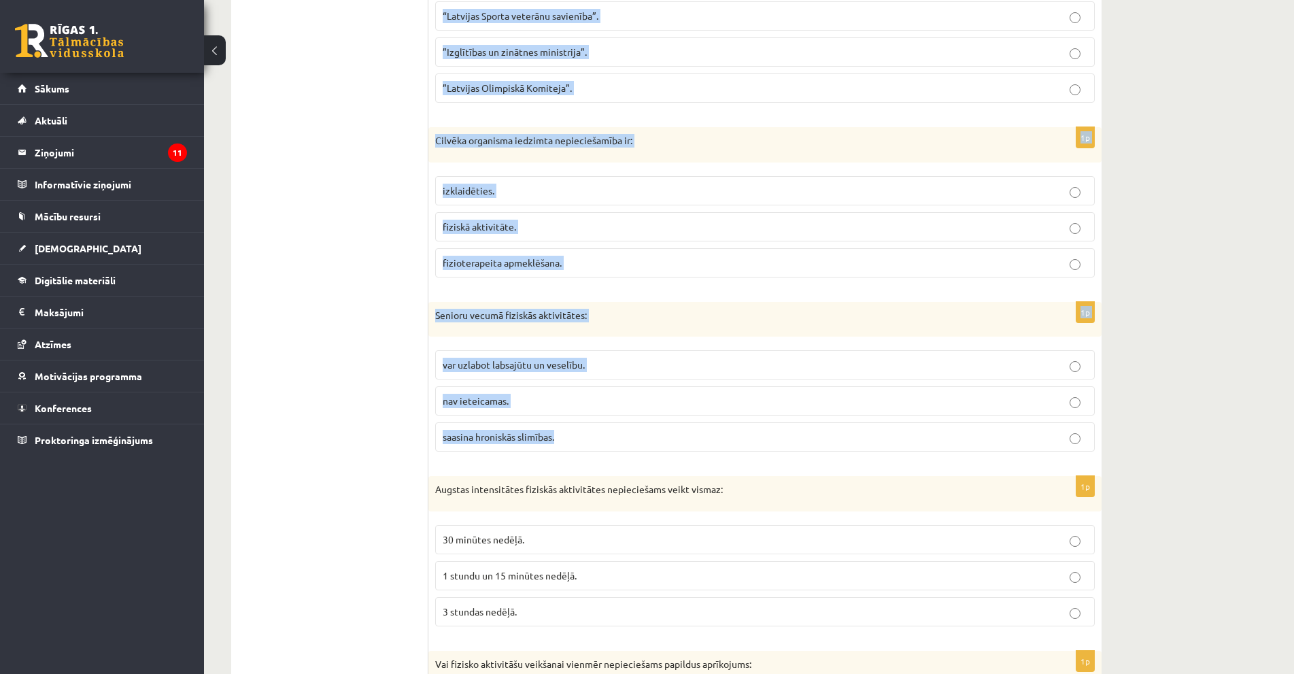
scroll to position [760, 0]
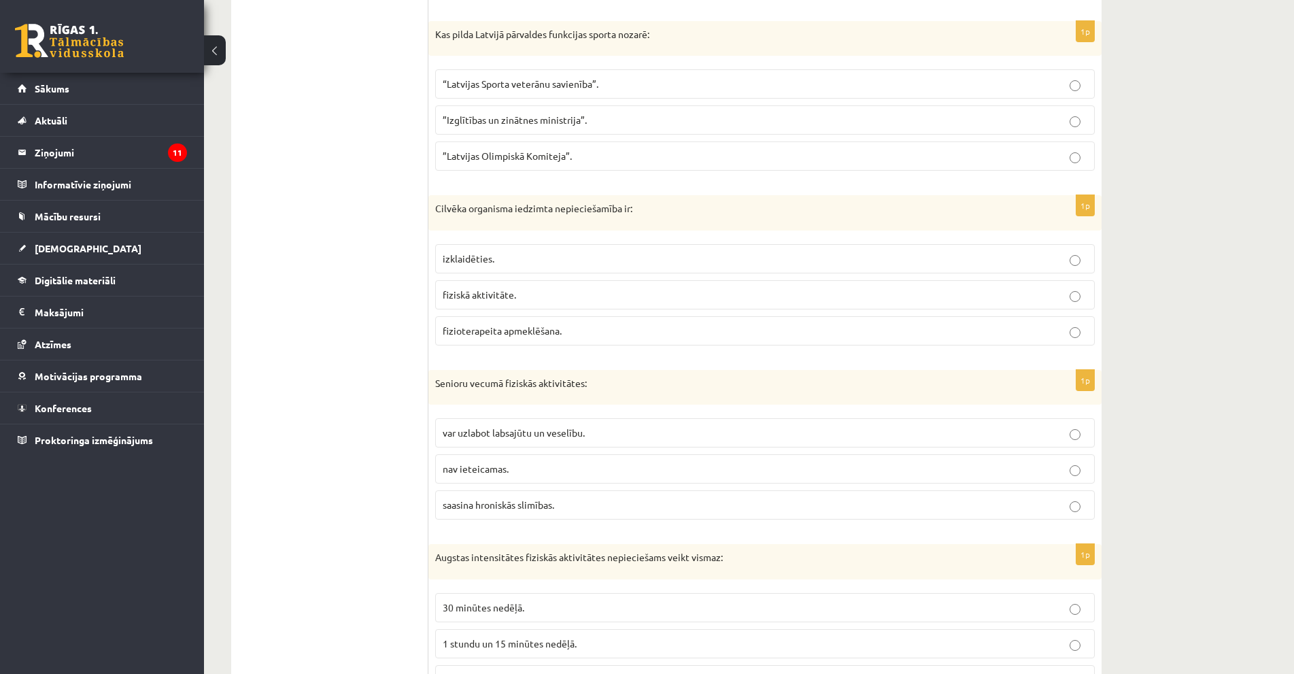
click at [379, 350] on ul "1. uzdevums 2. uzdevums" at bounding box center [337, 356] width 184 height 1745
click at [567, 125] on span "”Izglītības un zinātnes ministrija”." at bounding box center [515, 120] width 144 height 12
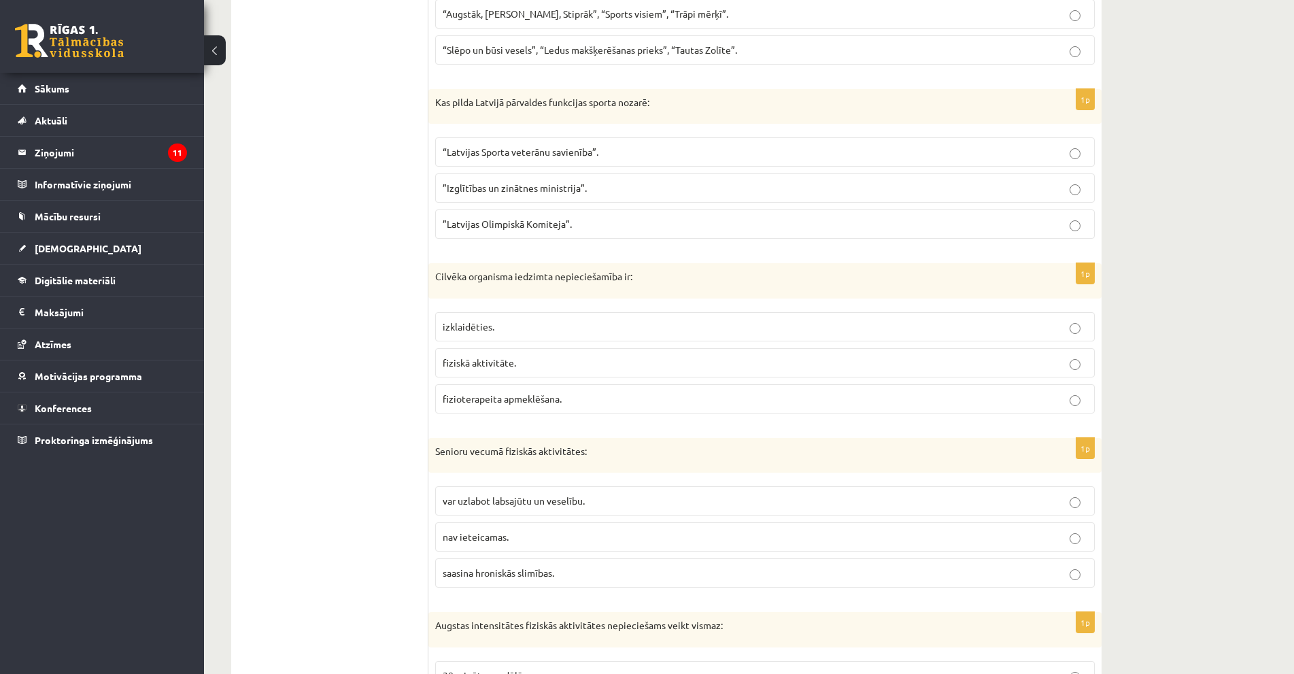
click at [483, 355] on label "fiziskā aktivitāte." at bounding box center [765, 362] width 660 height 29
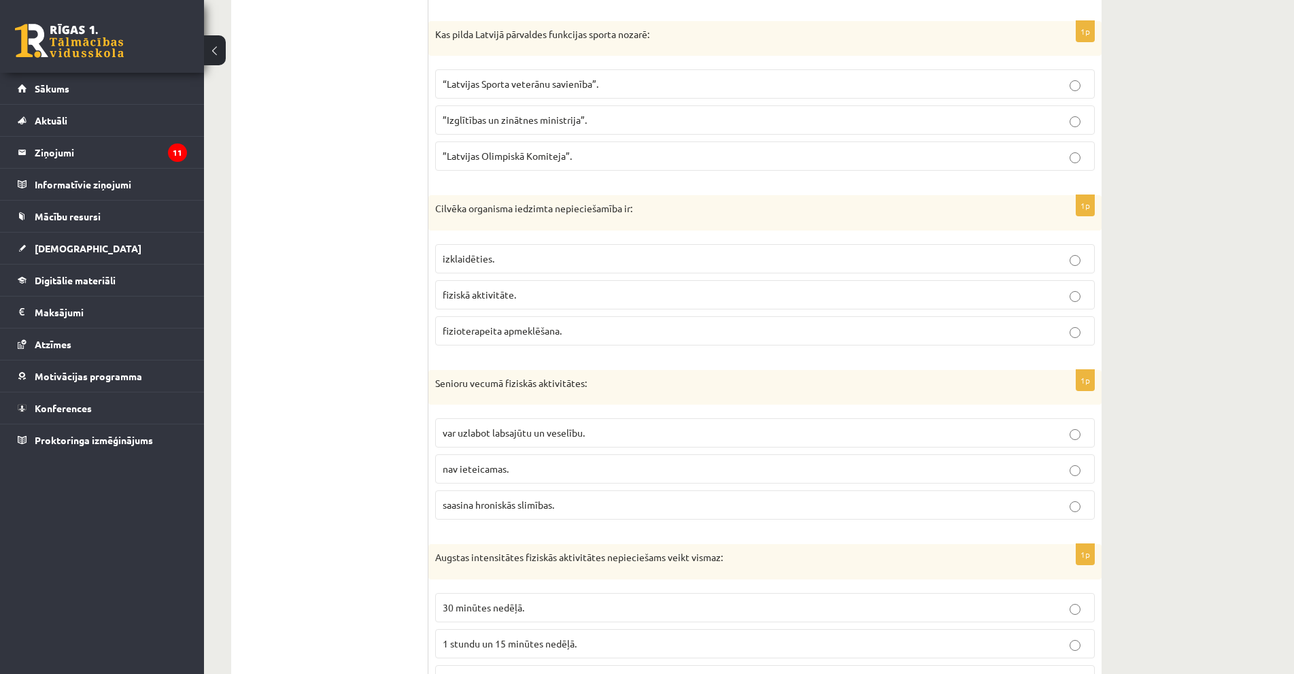
click at [616, 445] on label "var uzlabot labsajūtu un veselību." at bounding box center [765, 432] width 660 height 29
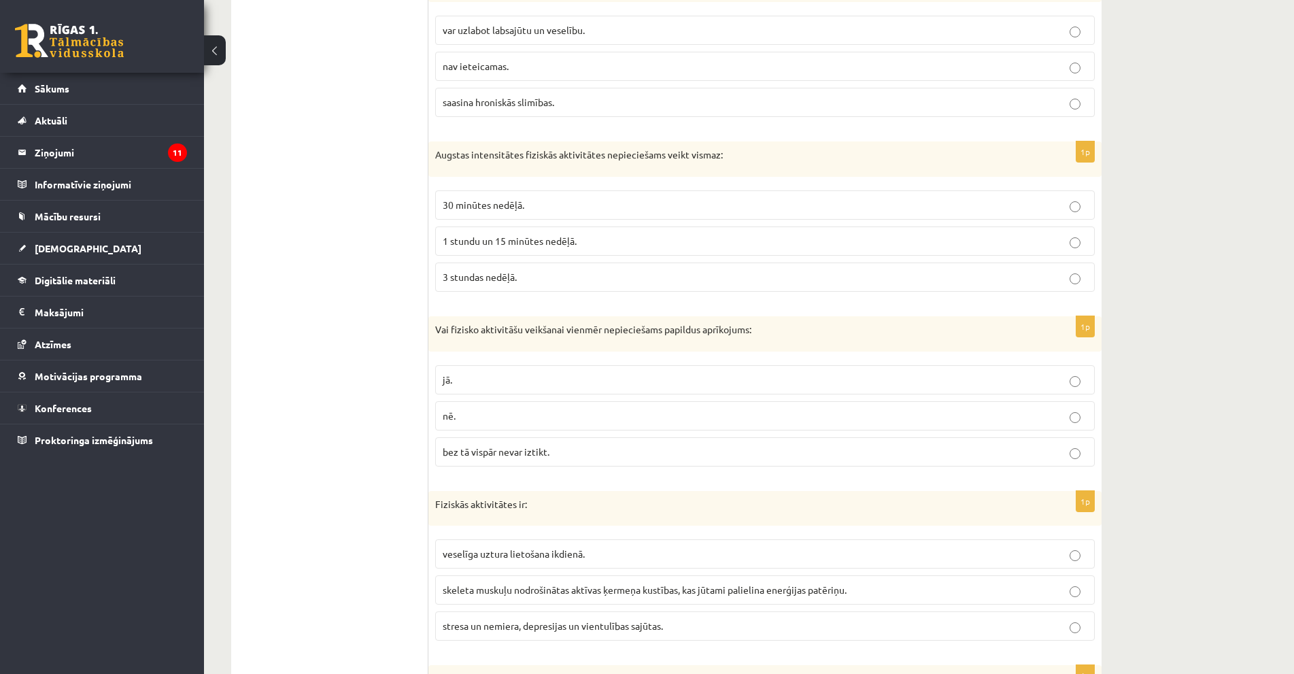
scroll to position [1169, 0]
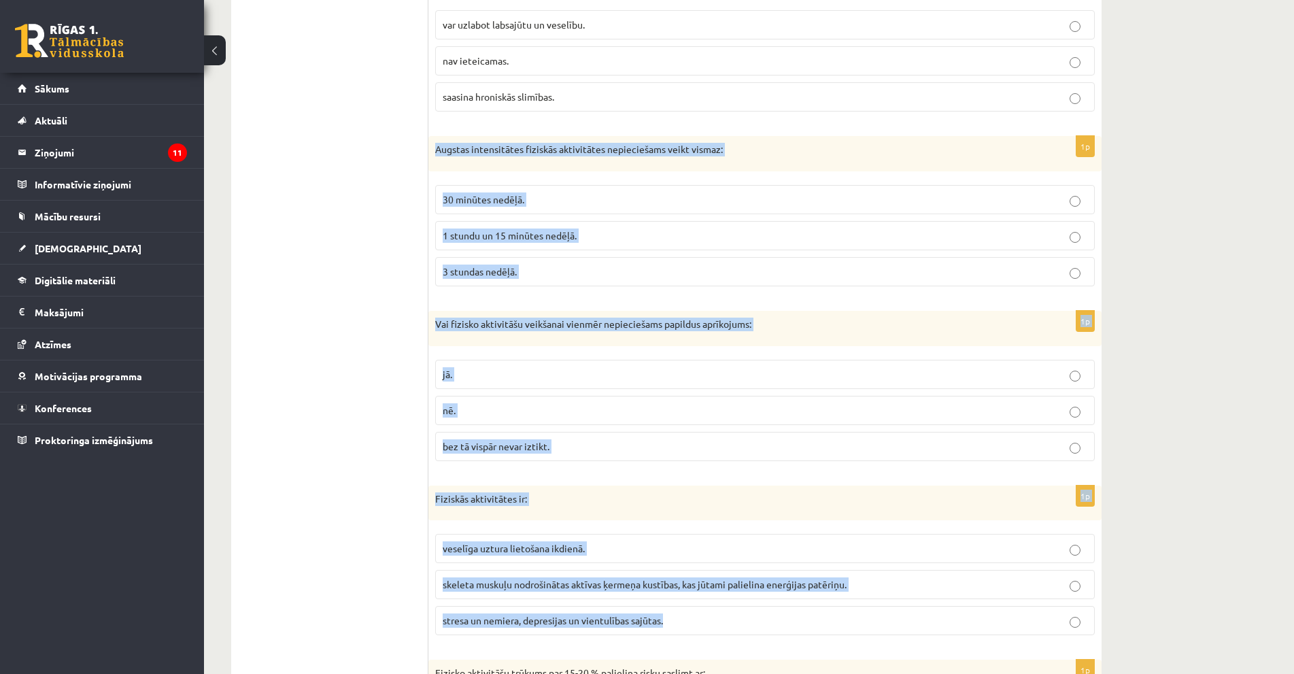
drag, startPoint x: 433, startPoint y: 150, endPoint x: 711, endPoint y: 624, distance: 549.7
copy form "Augstas intensitātes fiziskās aktivitātes nepieciešams veikt vismaz: 30 minūtes…"
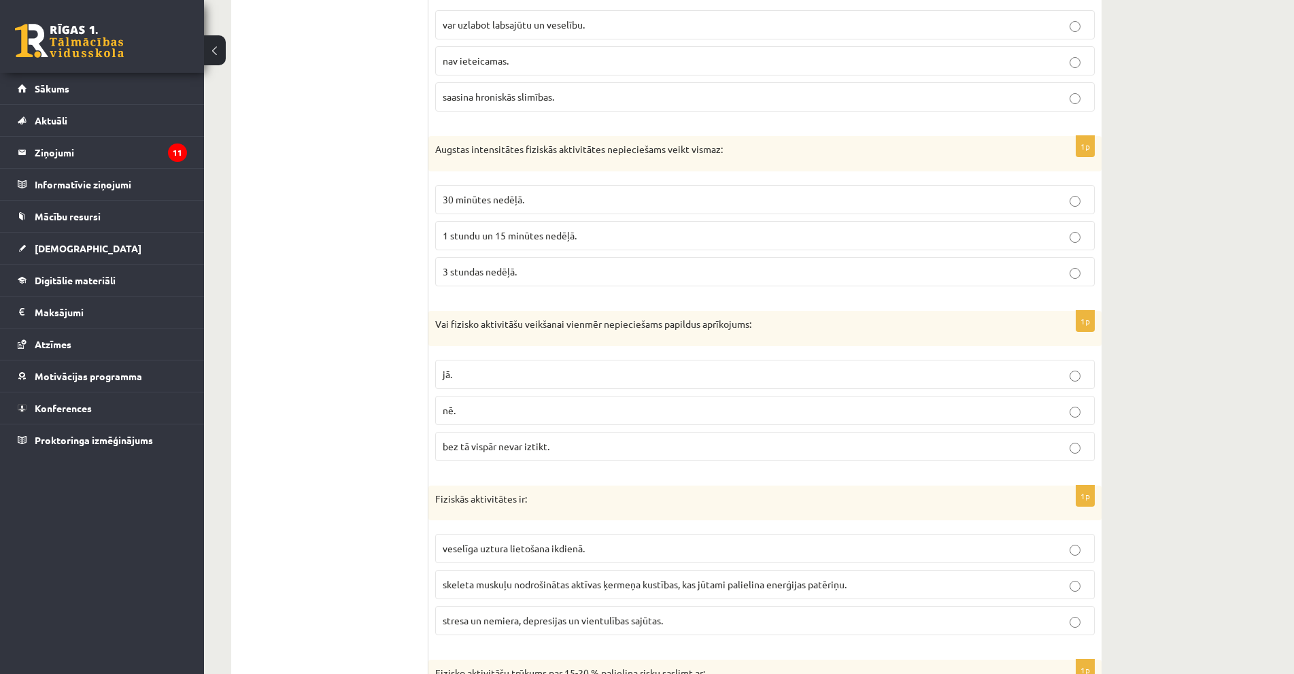
click at [559, 244] on label "1 stundu un 15 minūtes nedēļā." at bounding box center [765, 235] width 660 height 29
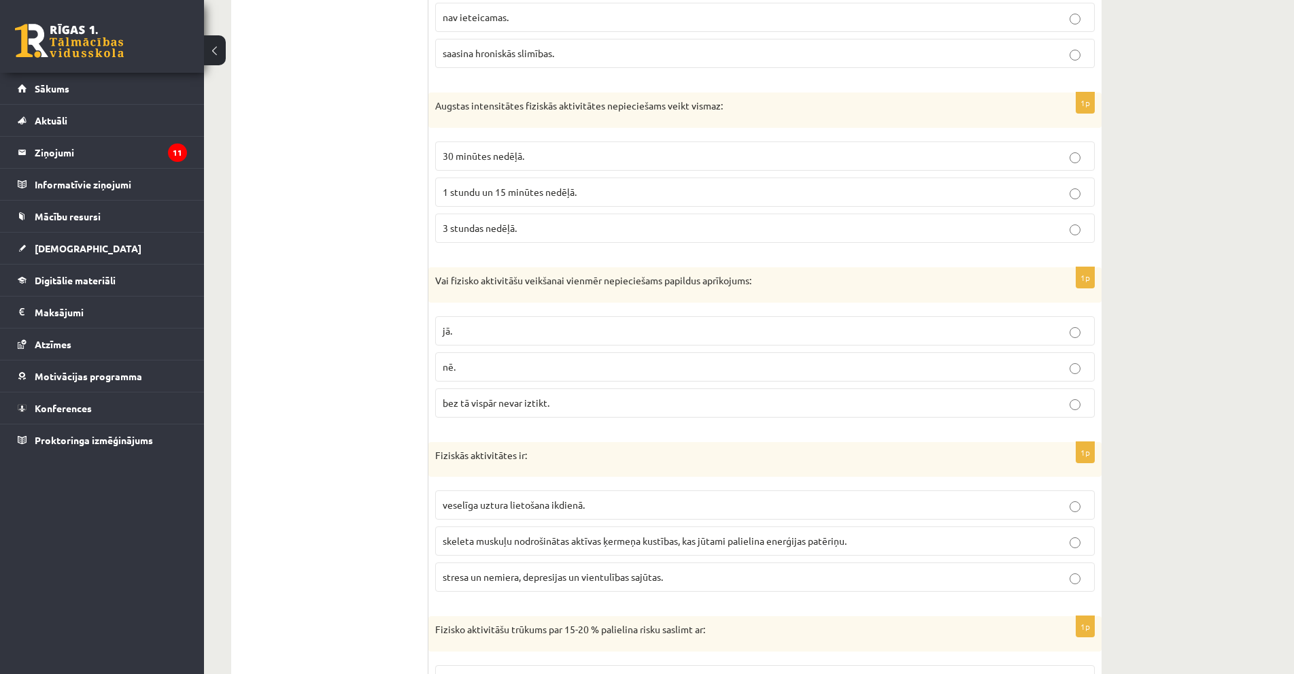
scroll to position [1237, 0]
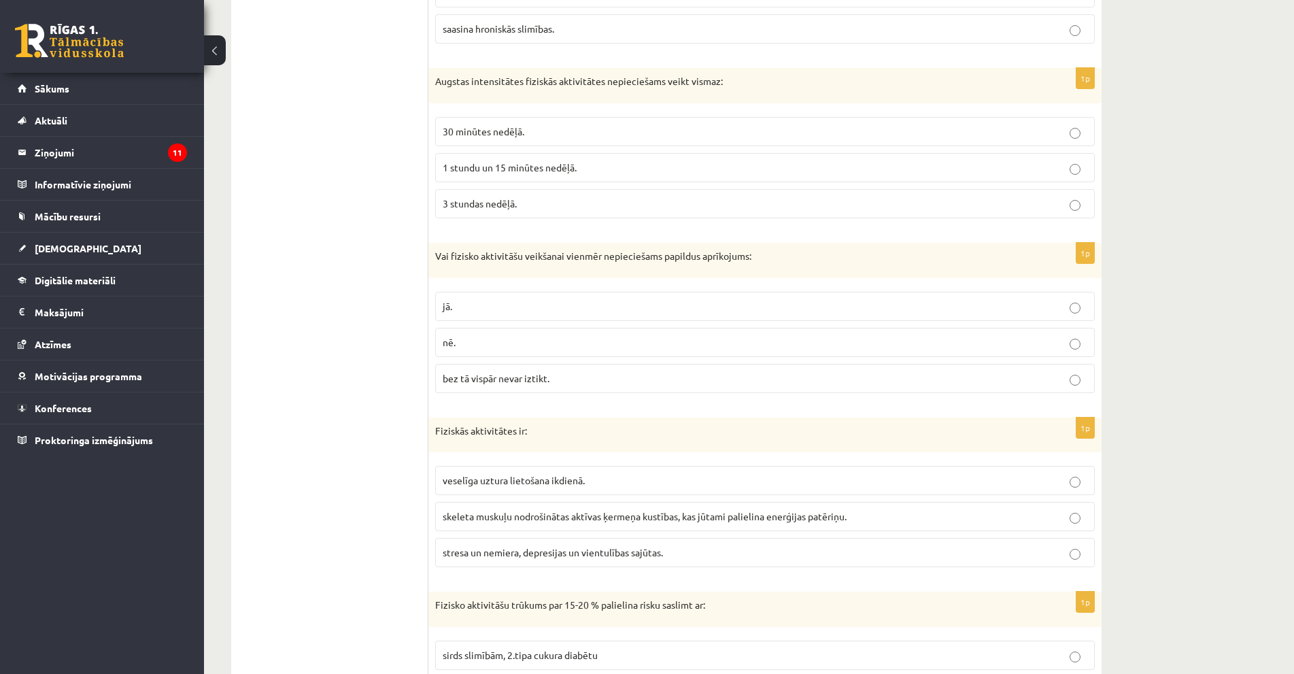
click at [461, 344] on p "nē." at bounding box center [765, 342] width 645 height 14
click at [643, 514] on span "skeleta muskuļu nodrošinātas aktīvas ķermeņa kustības, kas jūtami palielina ene…" at bounding box center [645, 516] width 404 height 12
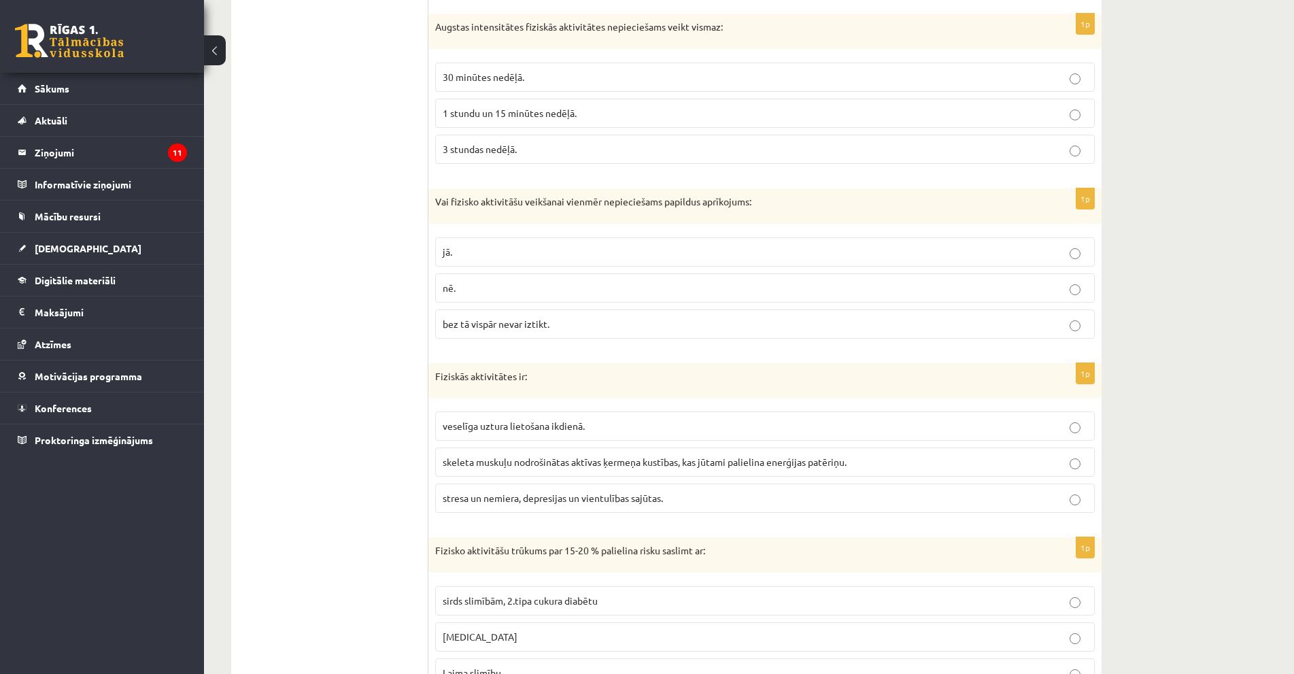
scroll to position [1358, 0]
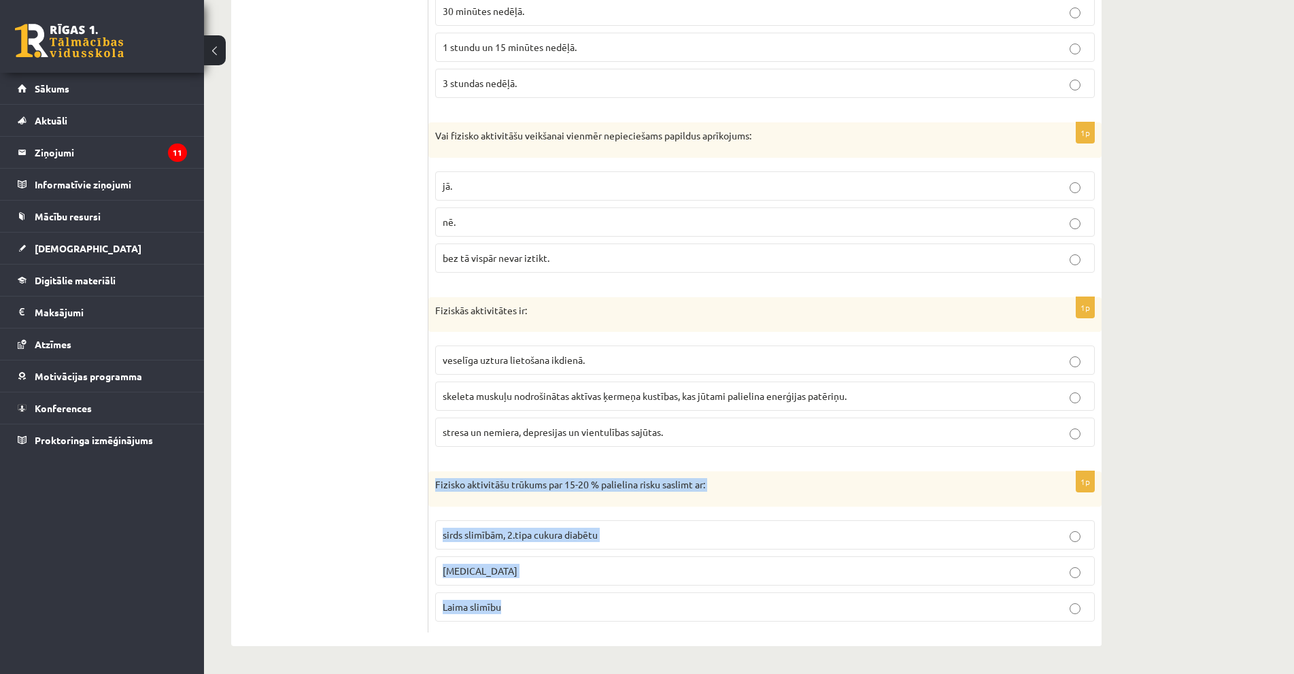
drag, startPoint x: 430, startPoint y: 481, endPoint x: 369, endPoint y: 571, distance: 108.3
click at [543, 614] on div "1p Fizisko aktivitāšu trūkums par 15-20 % palielina risku saslimt ar: sirds sli…" at bounding box center [765, 551] width 673 height 161
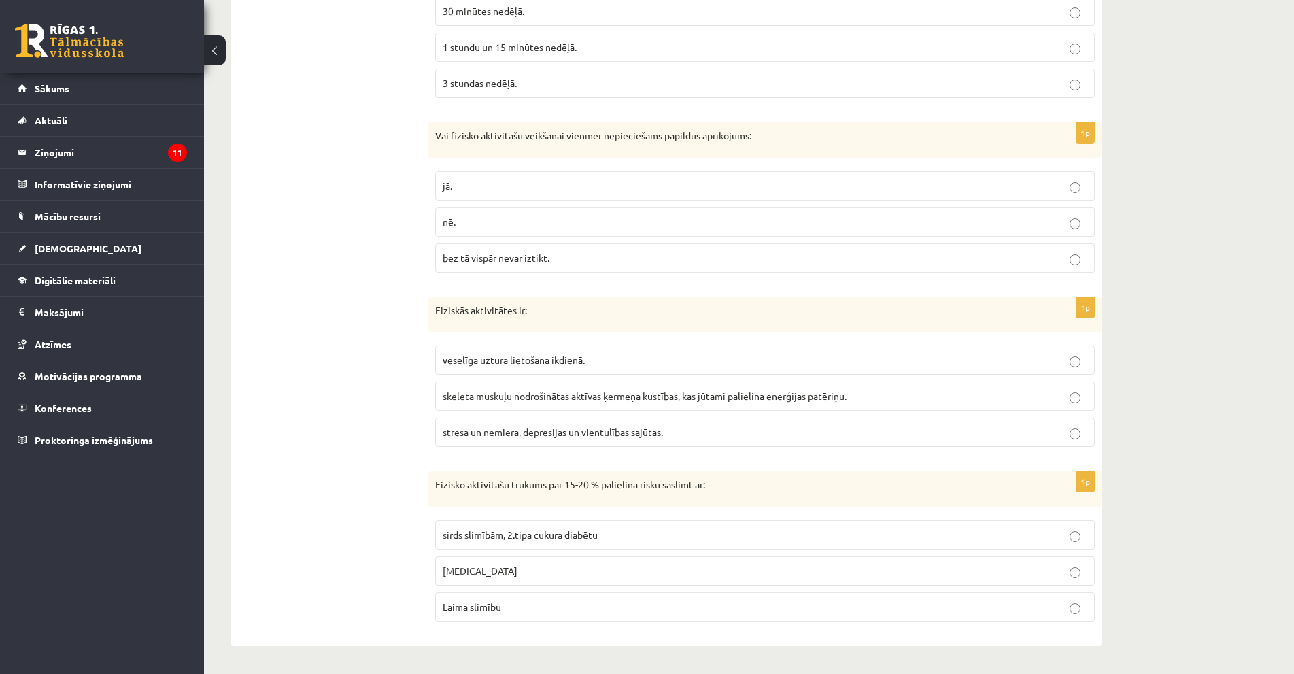
click at [556, 536] on span "sirds slimībām, 2.tipa cukura diabētu" at bounding box center [520, 535] width 155 height 12
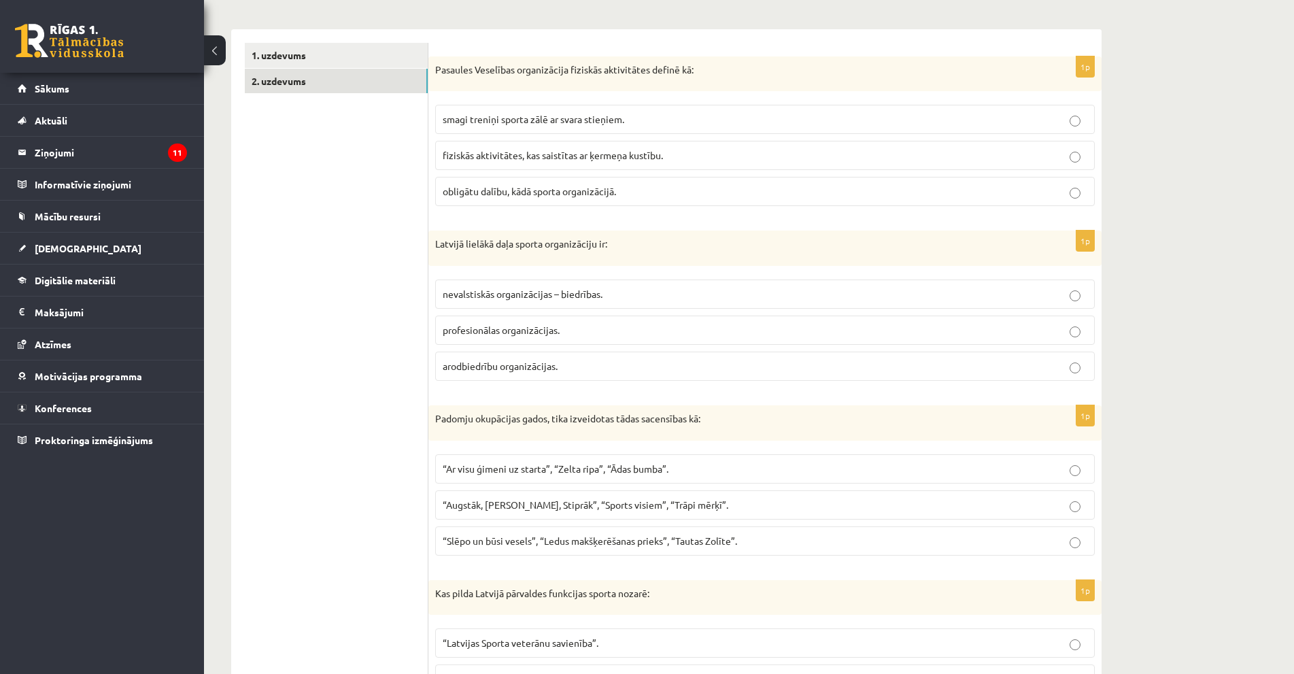
scroll to position [0, 0]
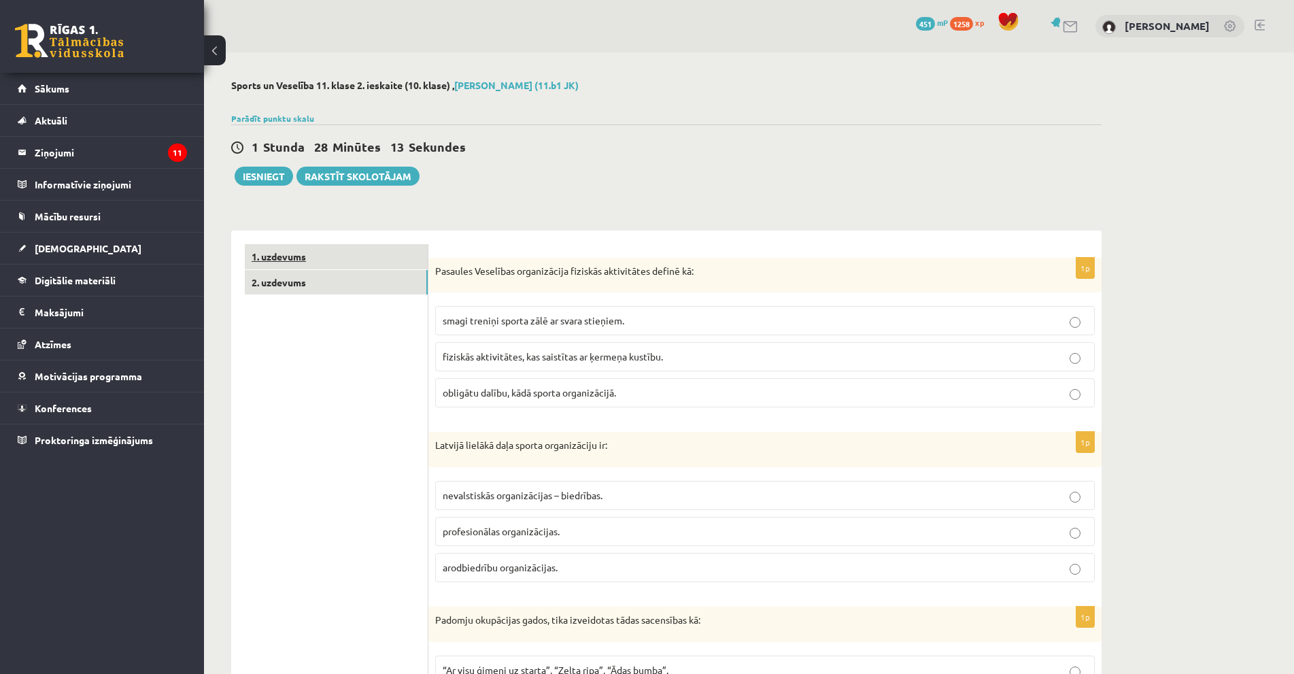
click at [317, 256] on link "1. uzdevums" at bounding box center [336, 256] width 183 height 25
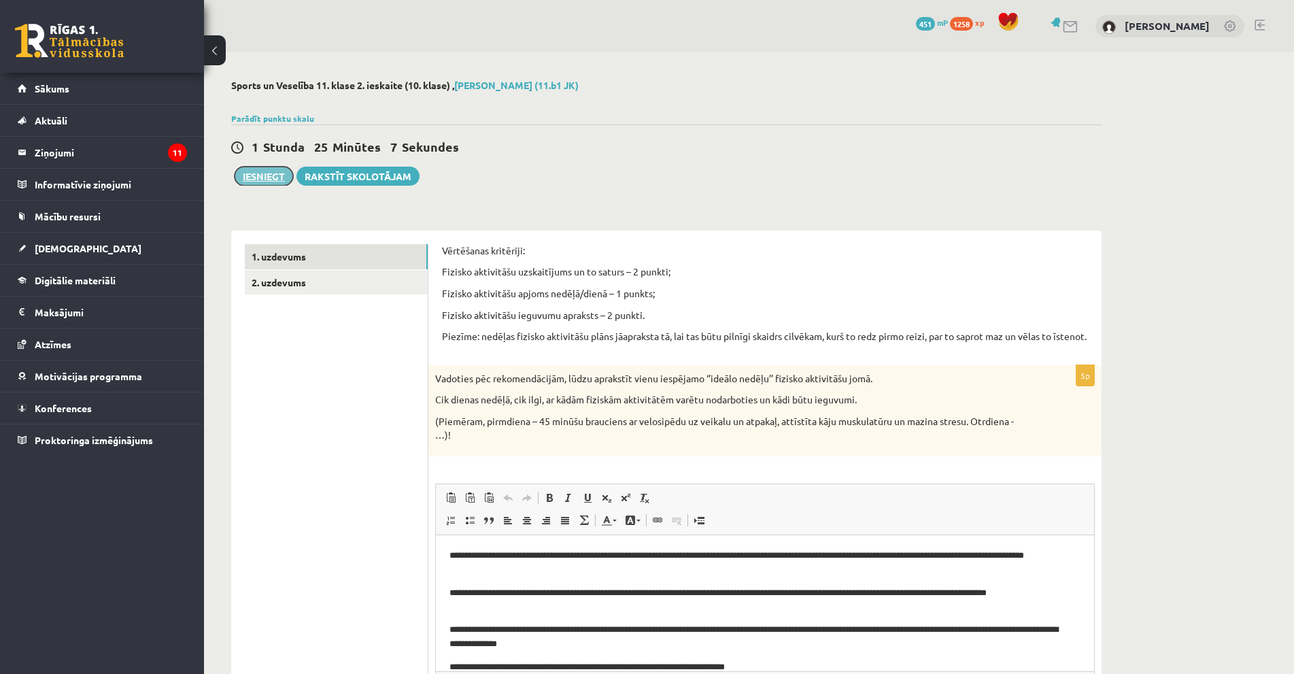
click at [271, 175] on button "Iesniegt" at bounding box center [264, 176] width 58 height 19
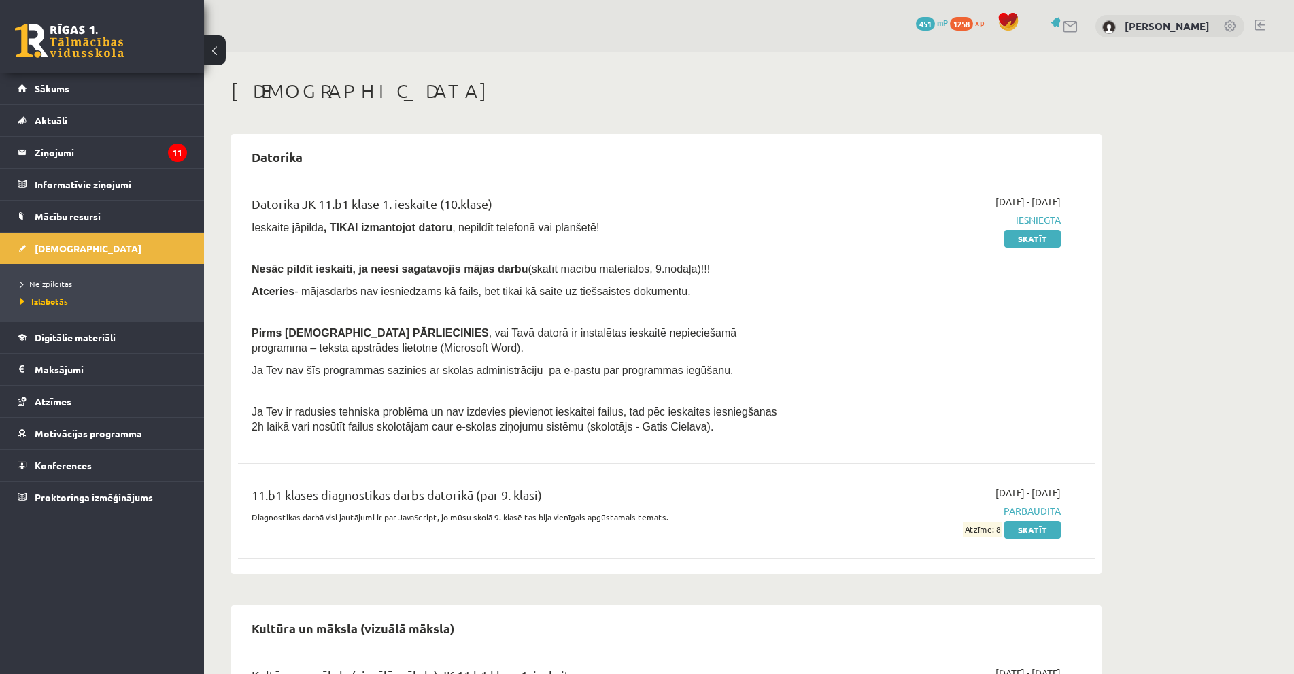
scroll to position [68, 0]
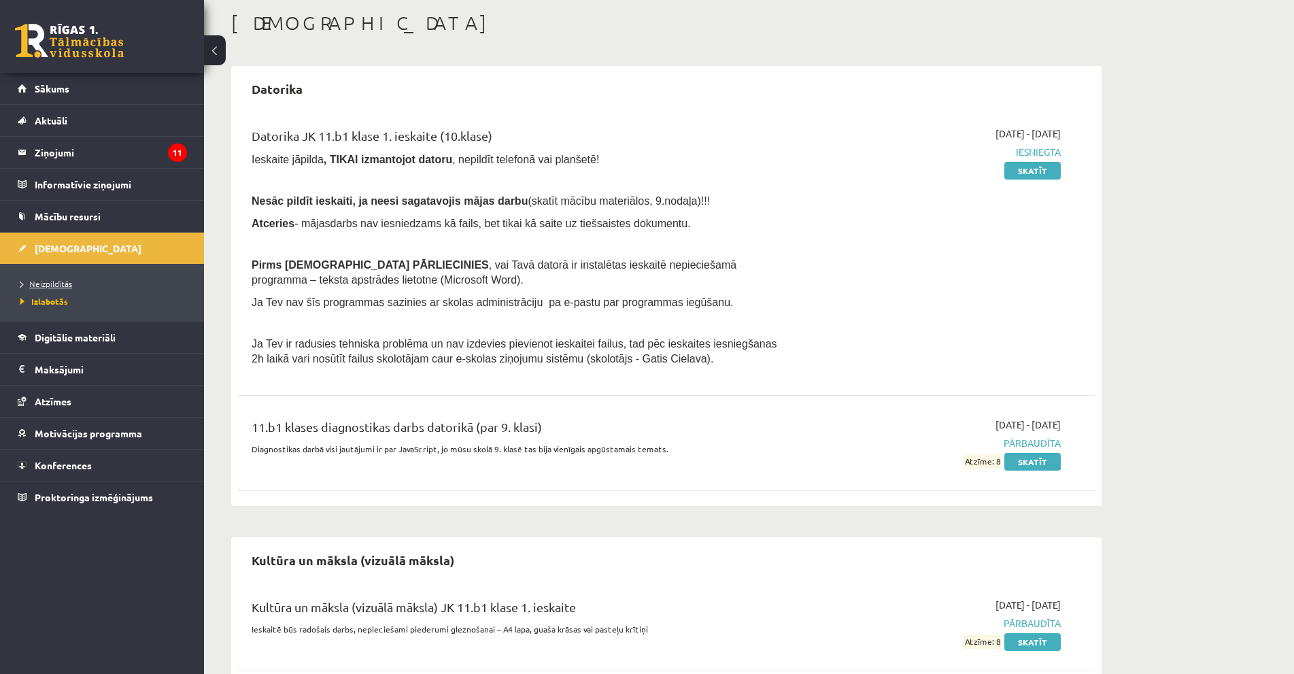
click at [44, 281] on span "Neizpildītās" at bounding box center [46, 283] width 52 height 11
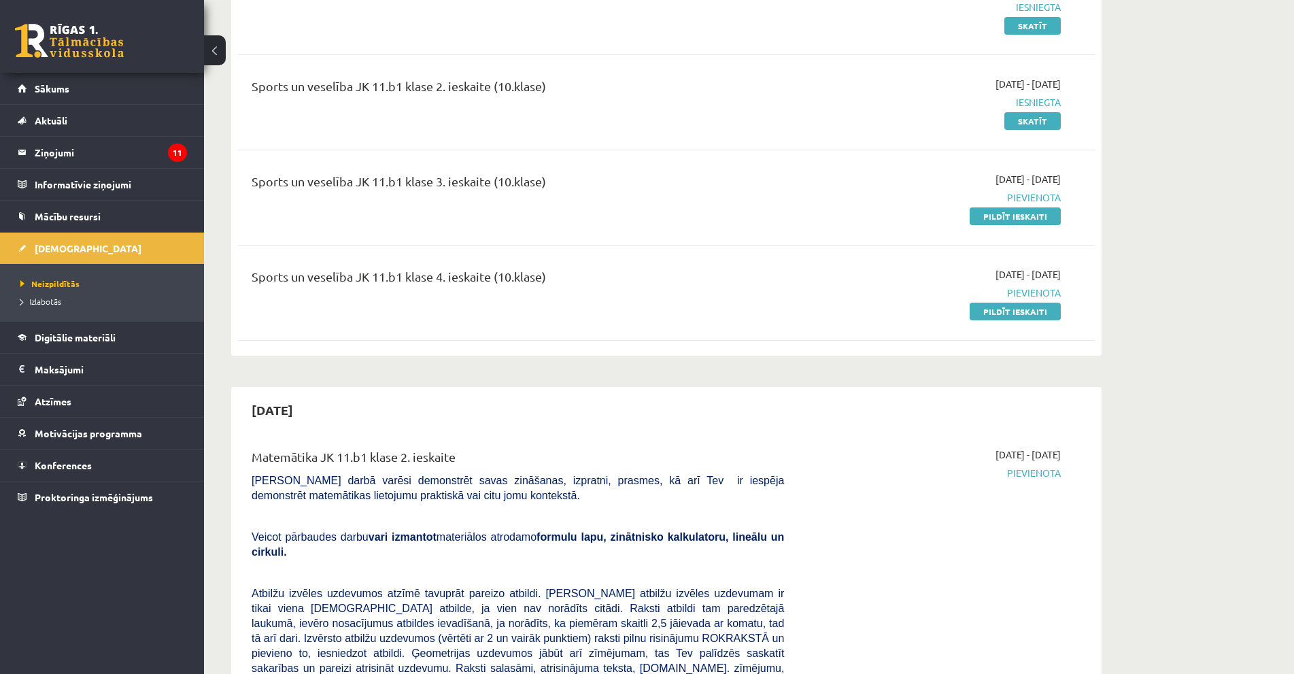
scroll to position [1973, 0]
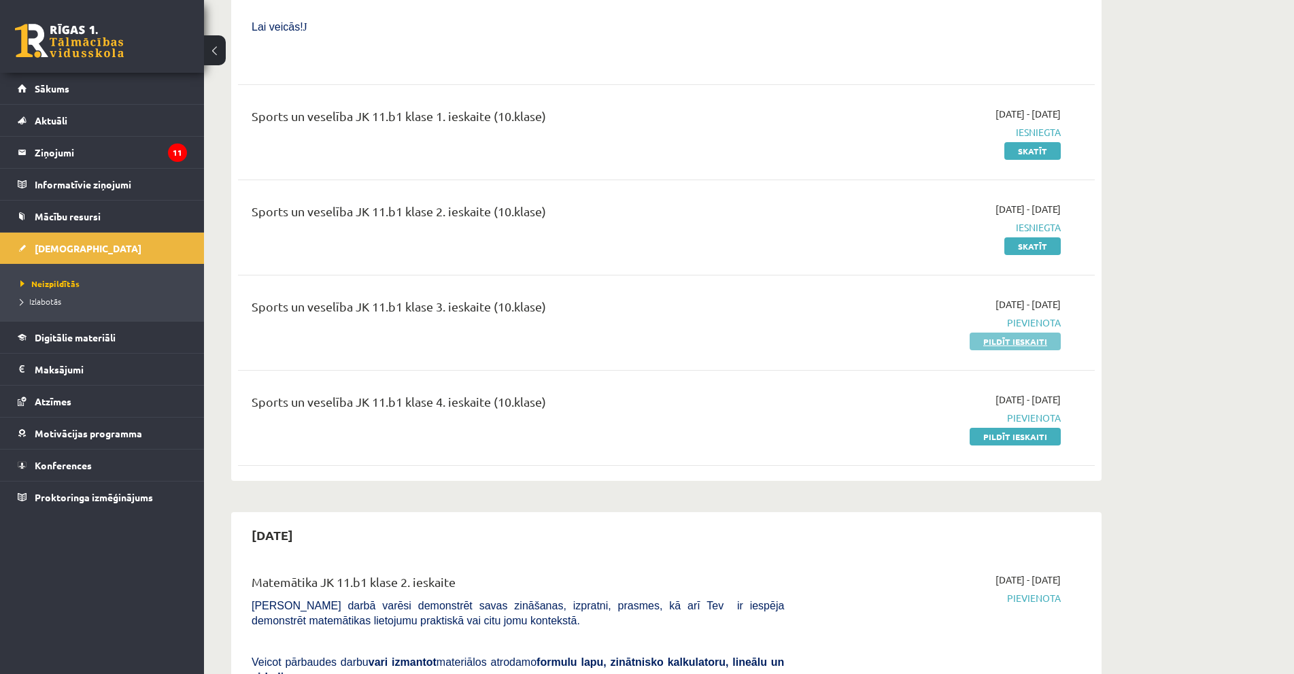
click at [1017, 333] on link "Pildīt ieskaiti" at bounding box center [1015, 342] width 91 height 18
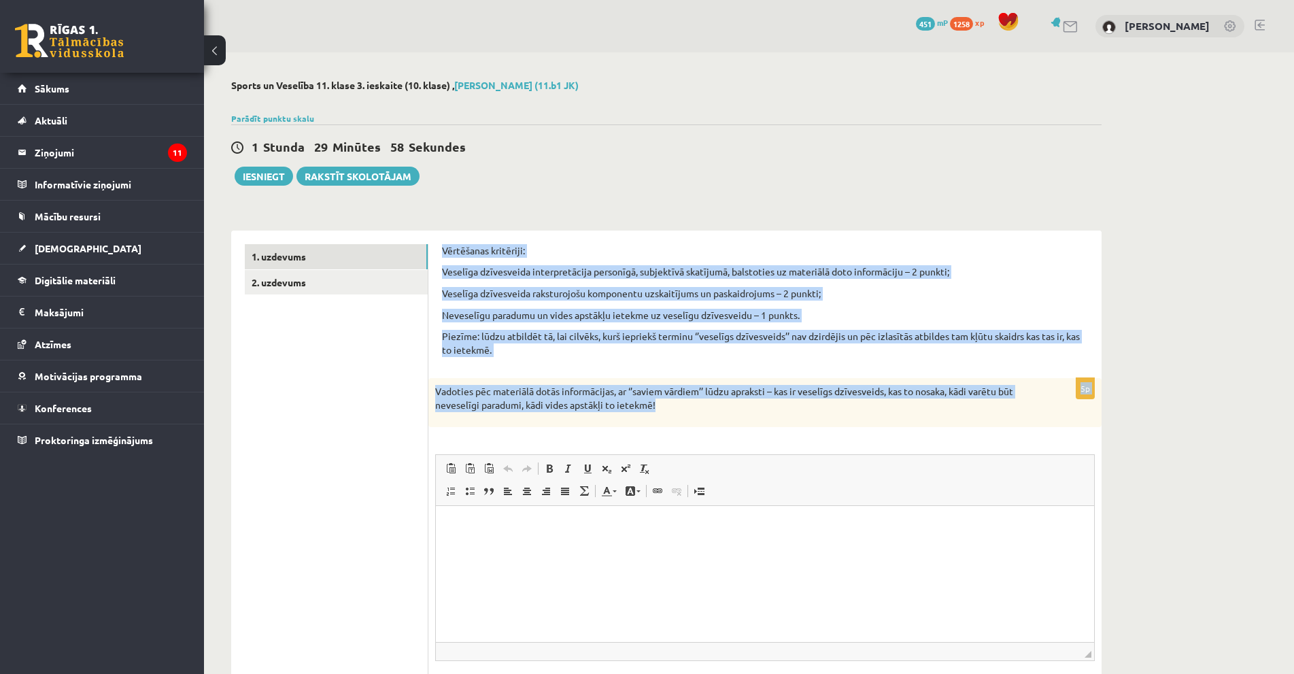
drag, startPoint x: 431, startPoint y: 246, endPoint x: 756, endPoint y: 408, distance: 362.6
click at [756, 408] on div "Vērtēšanas kritēriji: Veselīga dzīvesveida interpretācija personīgā, subjektīvā…" at bounding box center [765, 491] width 673 height 520
copy form "Vērtēšanas kritēriji: Veselīga dzīvesveida interpretācija personīgā, subjektīvā…"
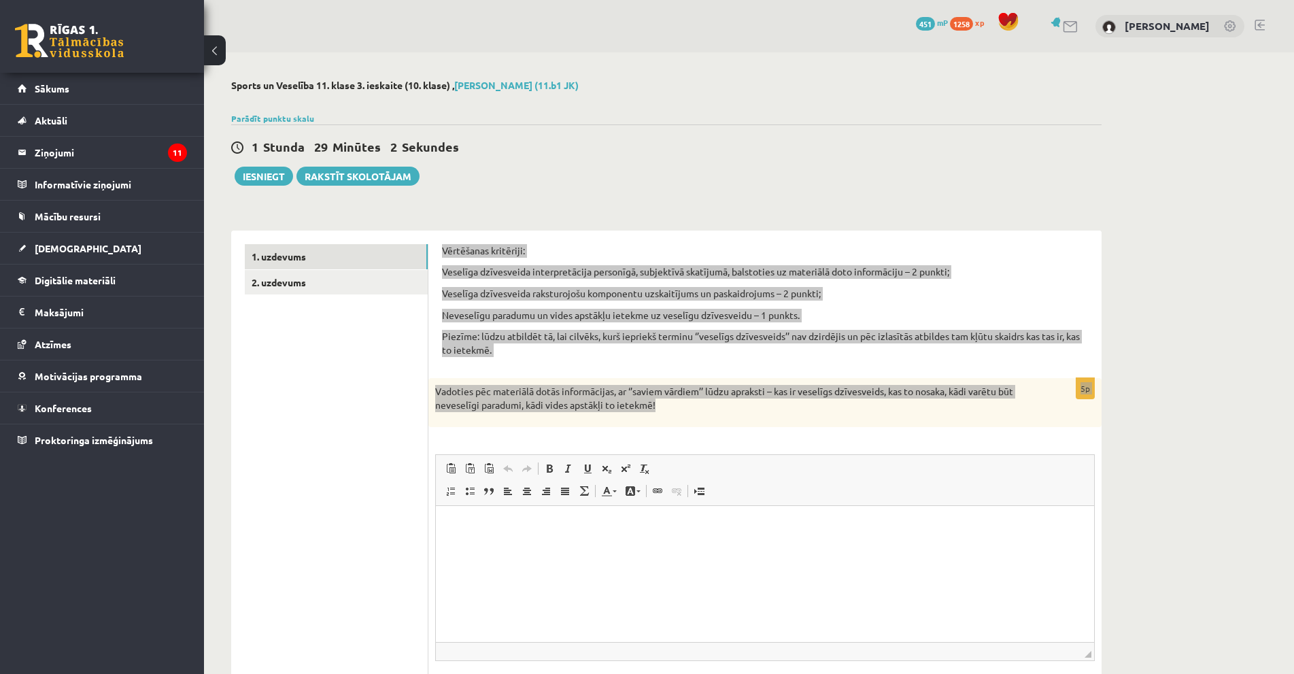
click at [497, 523] on p "Editor, wiswyg-editor-user-answer-47433936310840" at bounding box center [765, 526] width 631 height 14
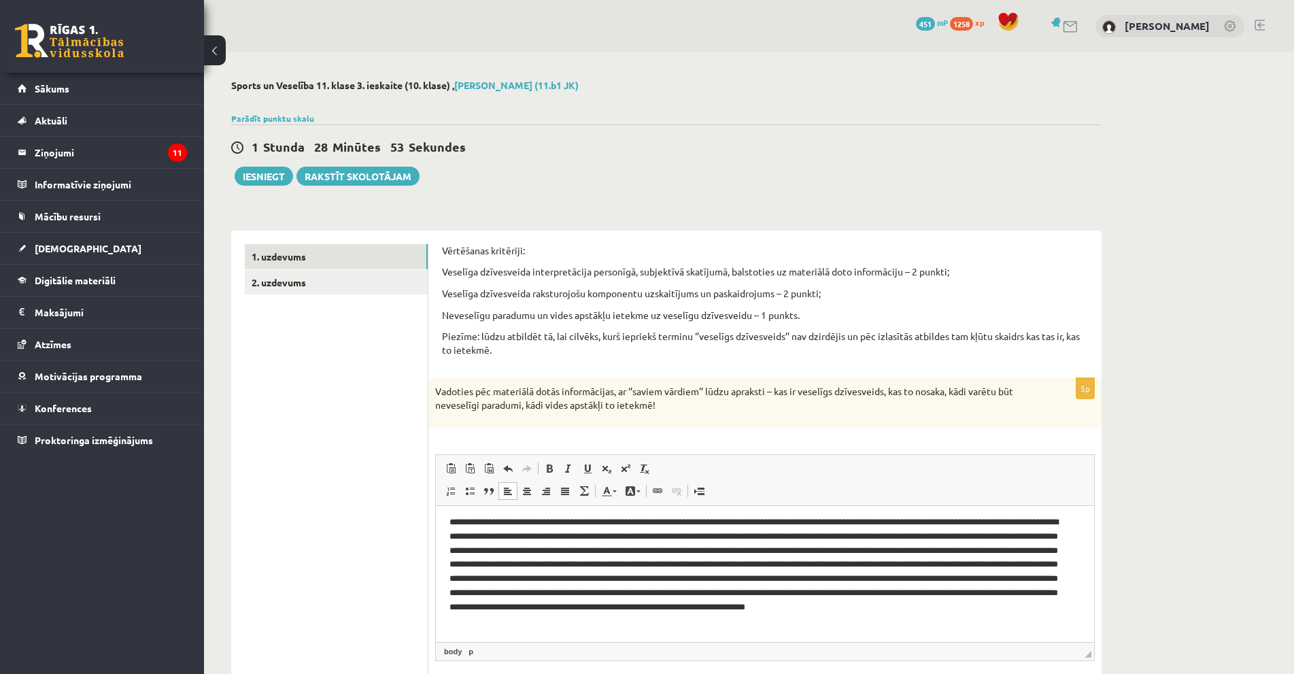
click at [363, 399] on ul "1. uzdevums 2. uzdevums" at bounding box center [337, 490] width 184 height 493
click at [872, 537] on p "Editor, wiswyg-editor-user-answer-47433936310840" at bounding box center [760, 571] width 620 height 113
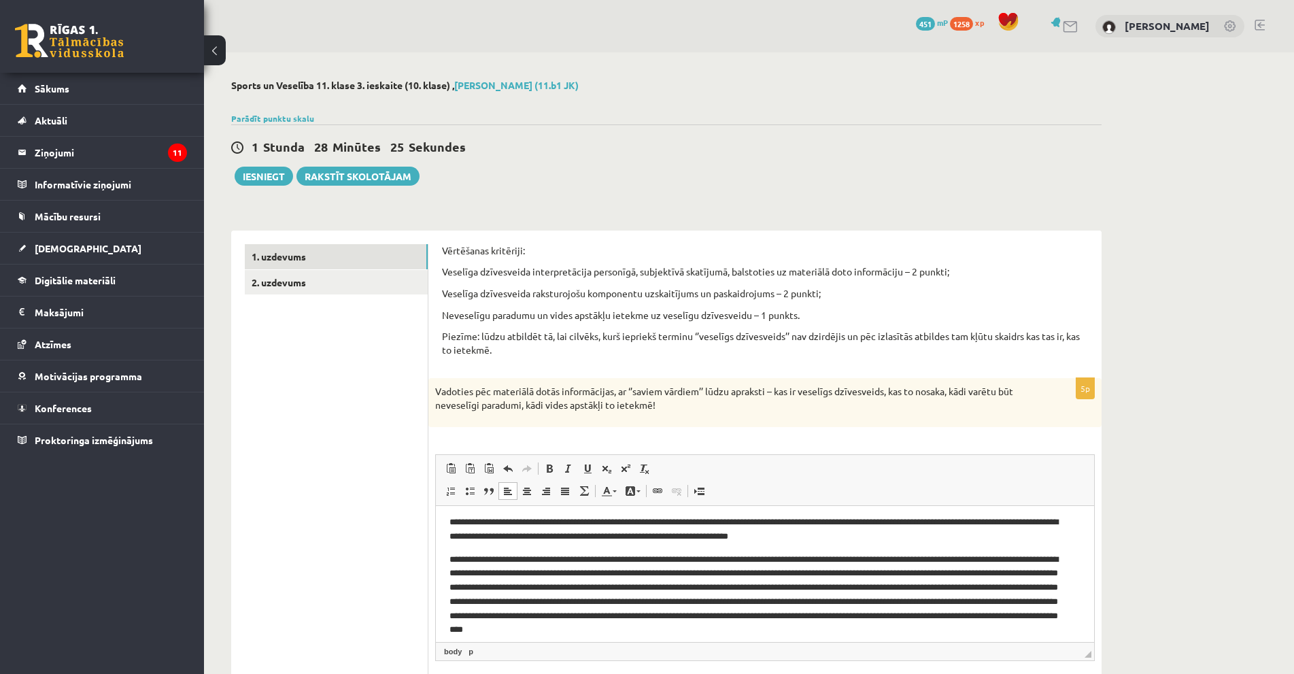
click at [563, 588] on p "**********" at bounding box center [760, 594] width 620 height 85
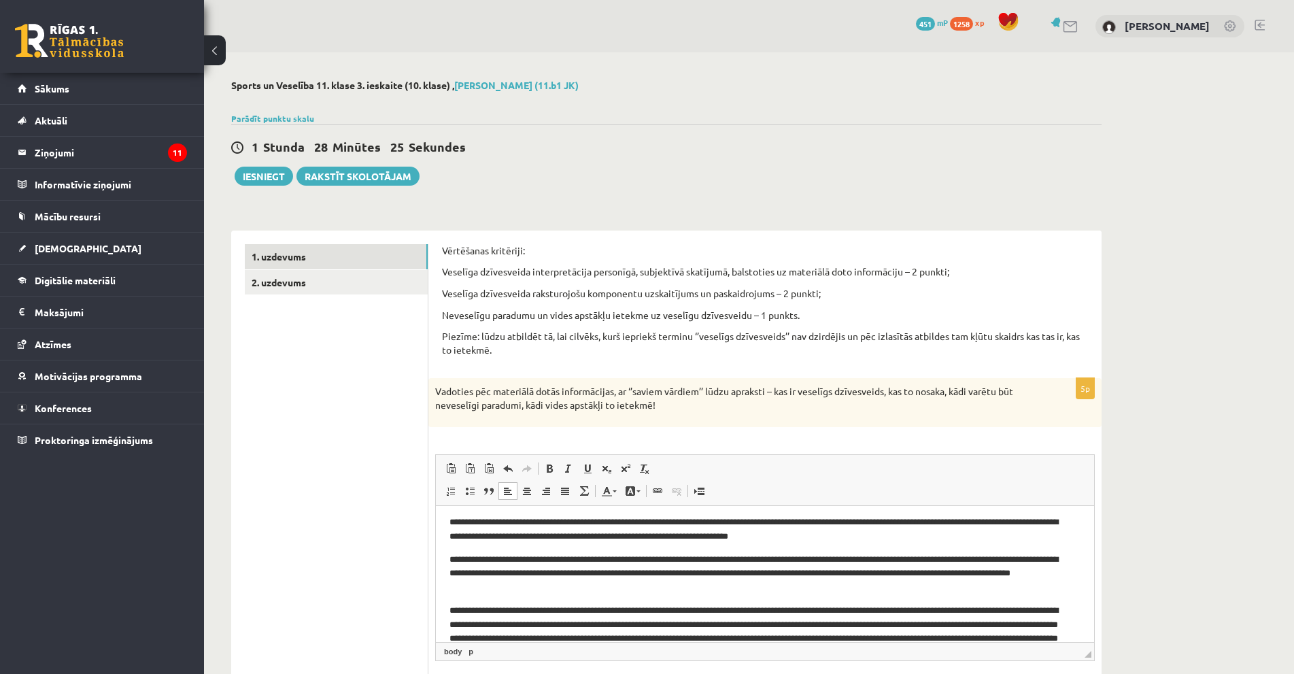
scroll to position [36, 0]
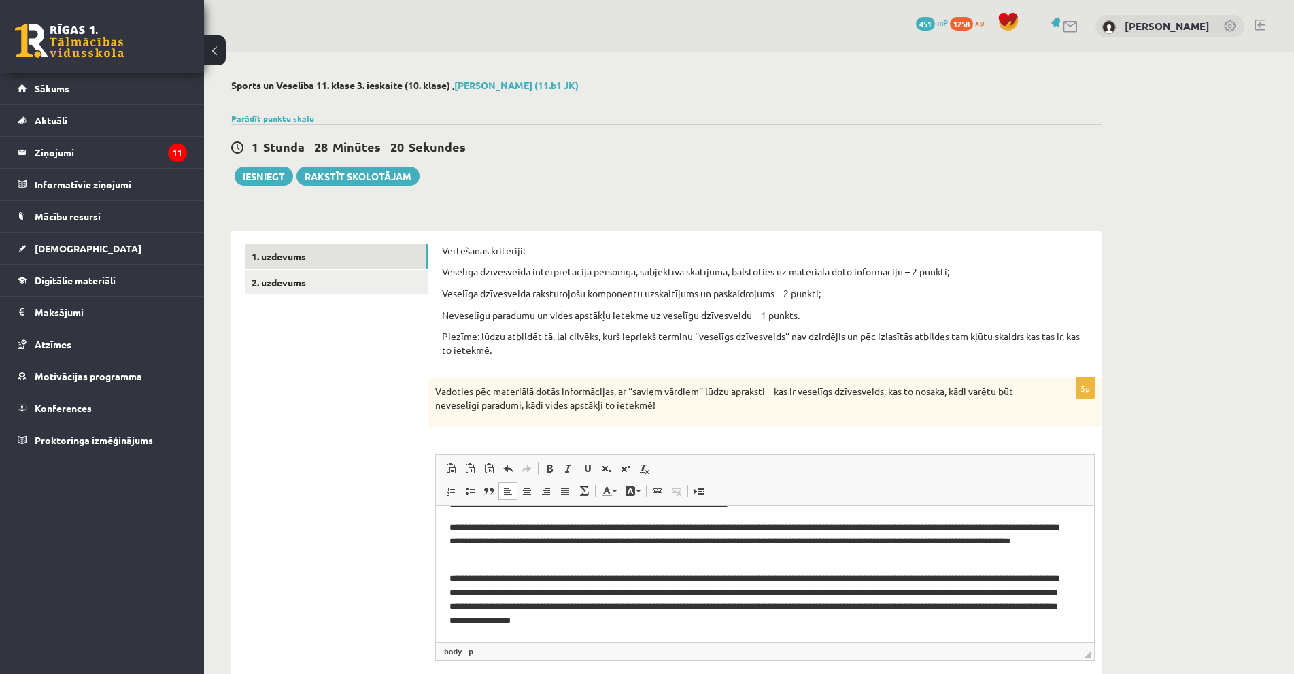
click at [947, 590] on p "**********" at bounding box center [760, 599] width 620 height 56
click at [914, 588] on p "**********" at bounding box center [760, 599] width 620 height 56
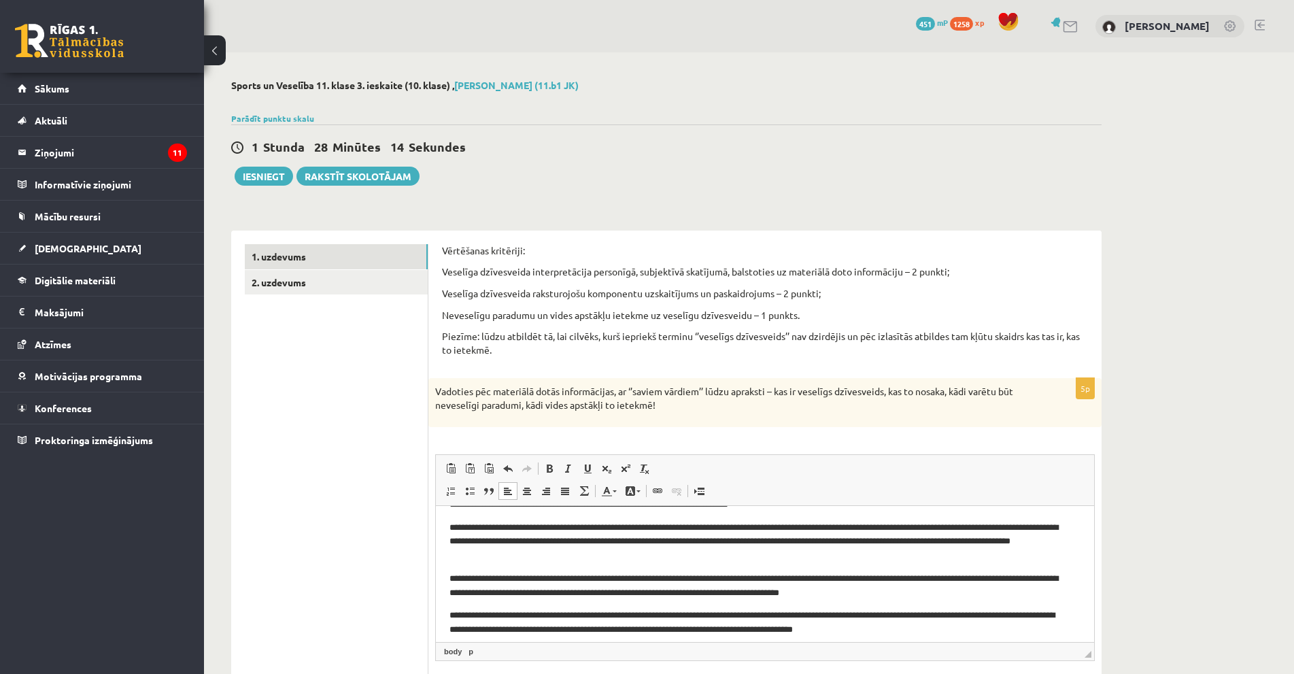
click at [486, 614] on p "**********" at bounding box center [760, 622] width 620 height 29
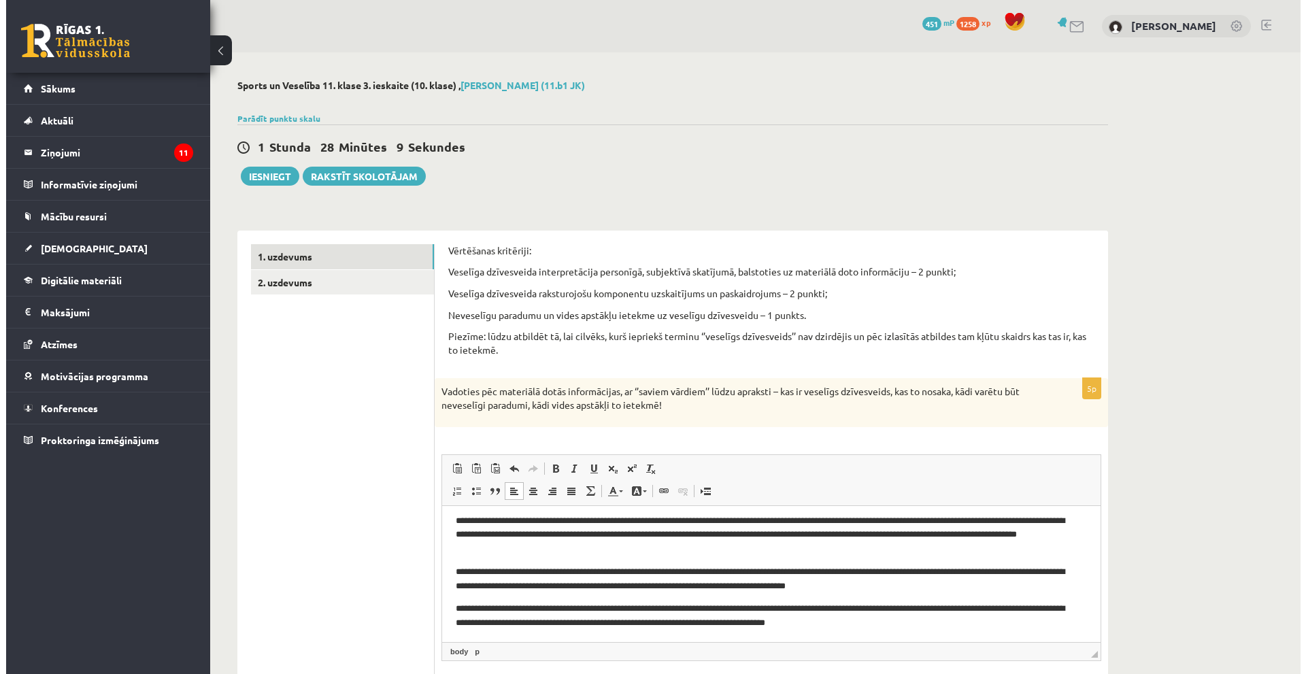
scroll to position [45, 0]
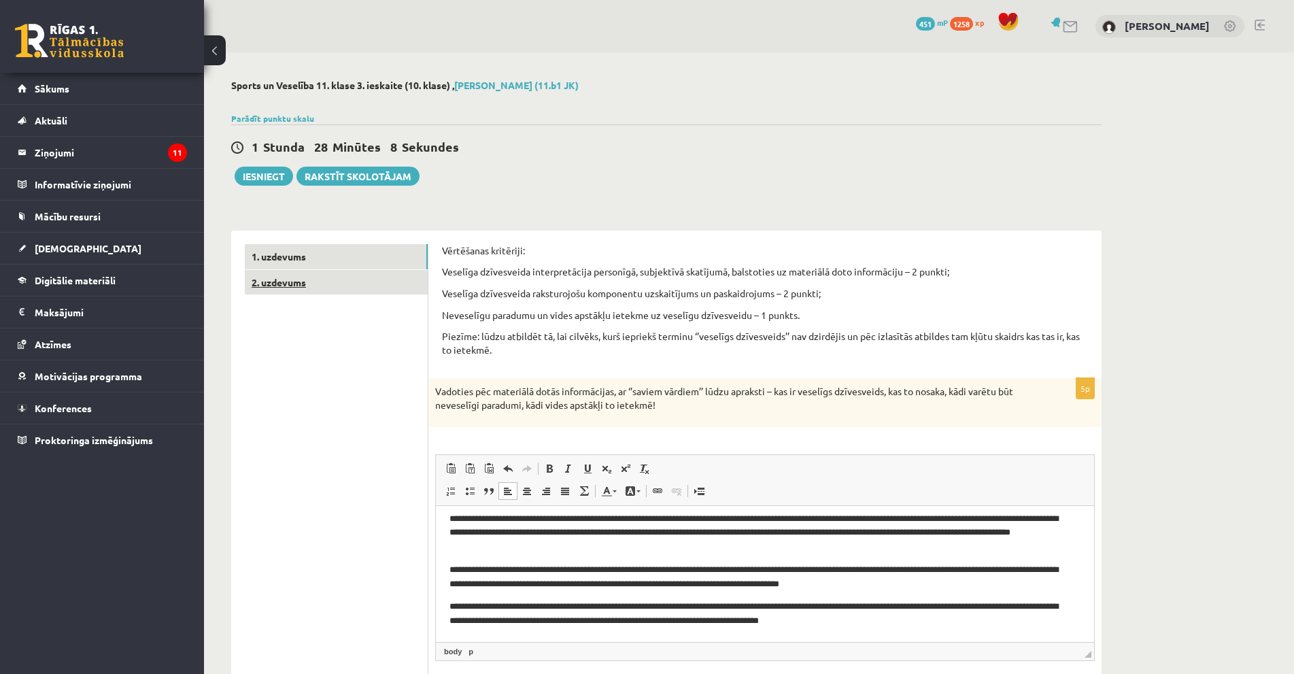
click at [303, 286] on link "2. uzdevums" at bounding box center [336, 282] width 183 height 25
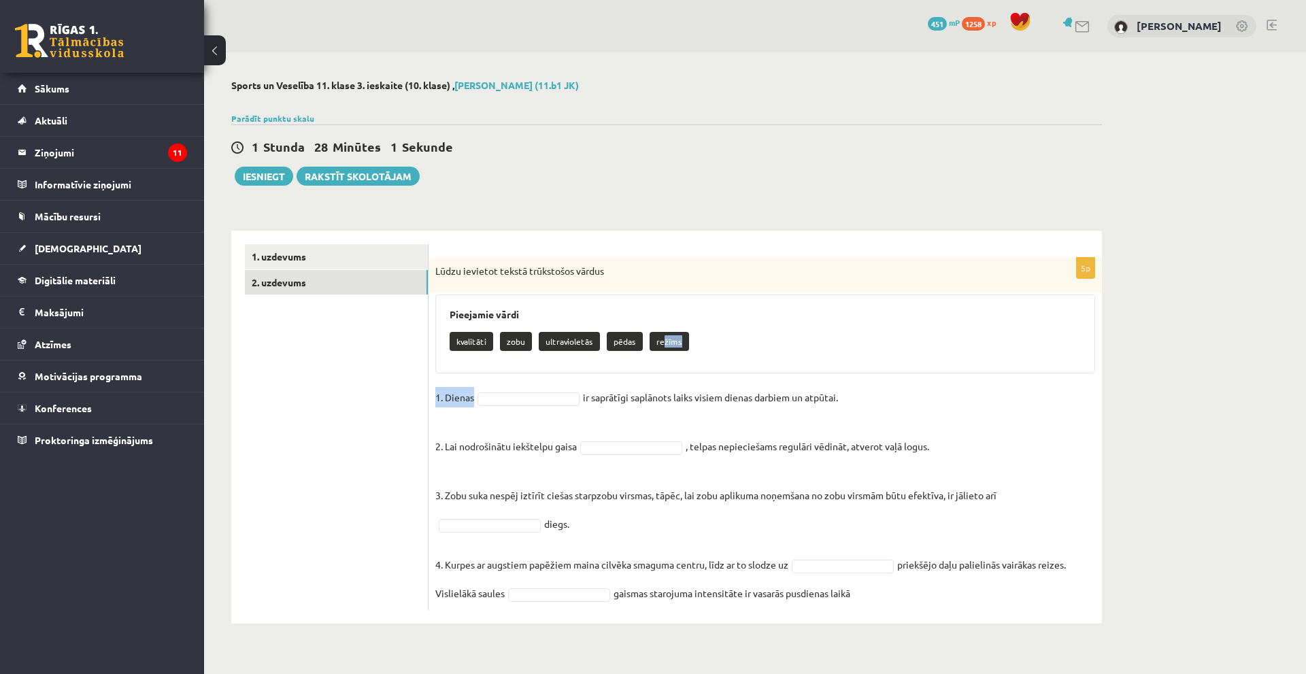
drag, startPoint x: 660, startPoint y: 340, endPoint x: 571, endPoint y: 392, distance: 103.4
click at [571, 392] on div "5p Lūdzu ievietot tekstā trūkstošos vārdus Pieejamie vārdi kvalitāti zobu ultra…" at bounding box center [765, 434] width 673 height 352
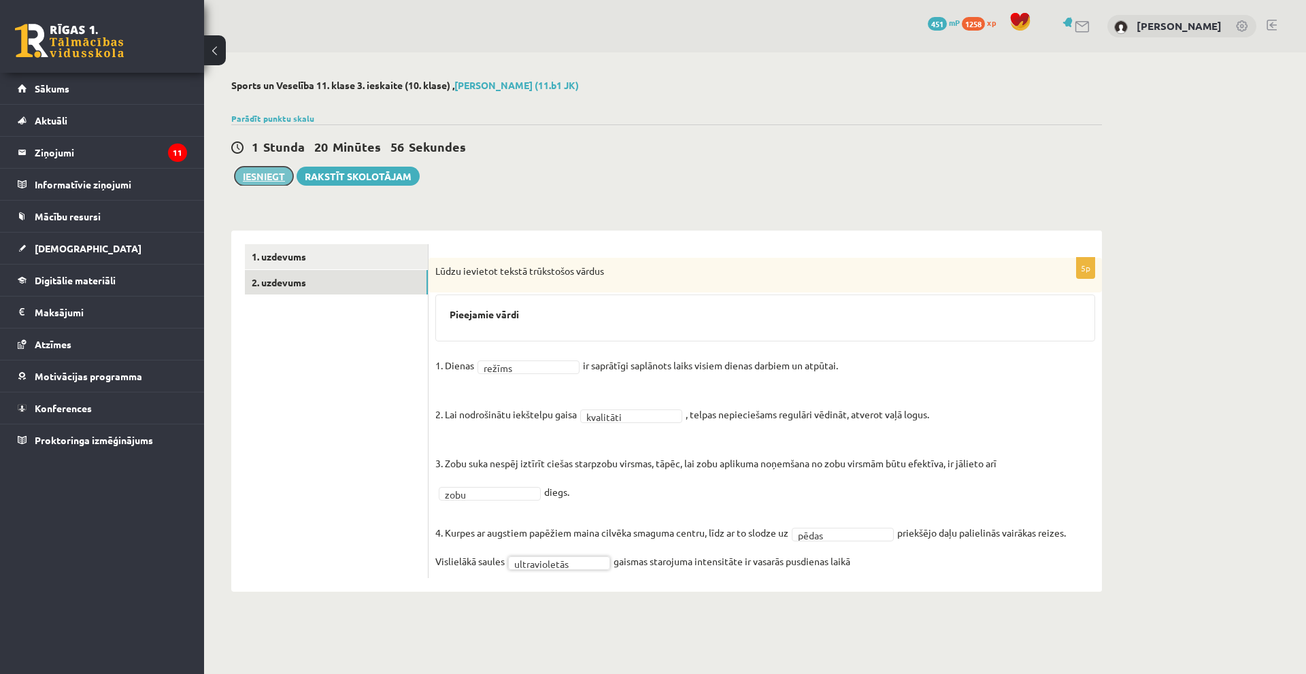
click at [269, 177] on button "Iesniegt" at bounding box center [264, 176] width 58 height 19
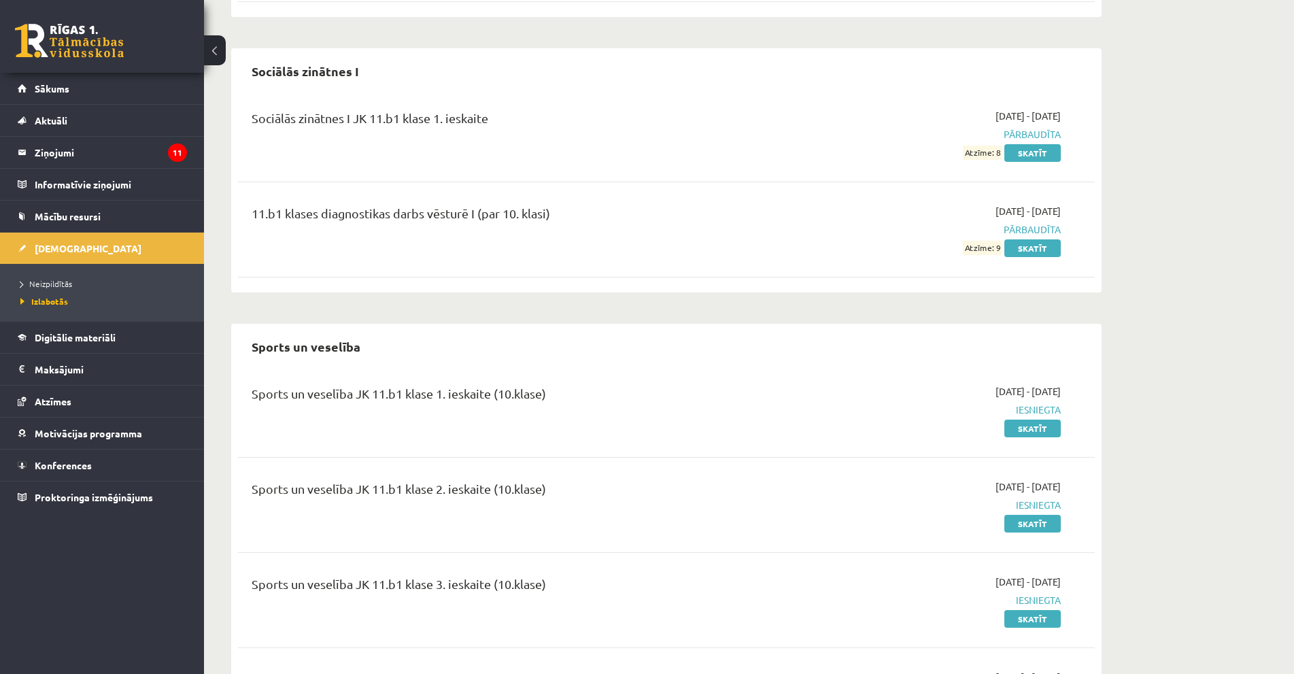
scroll to position [1135, 0]
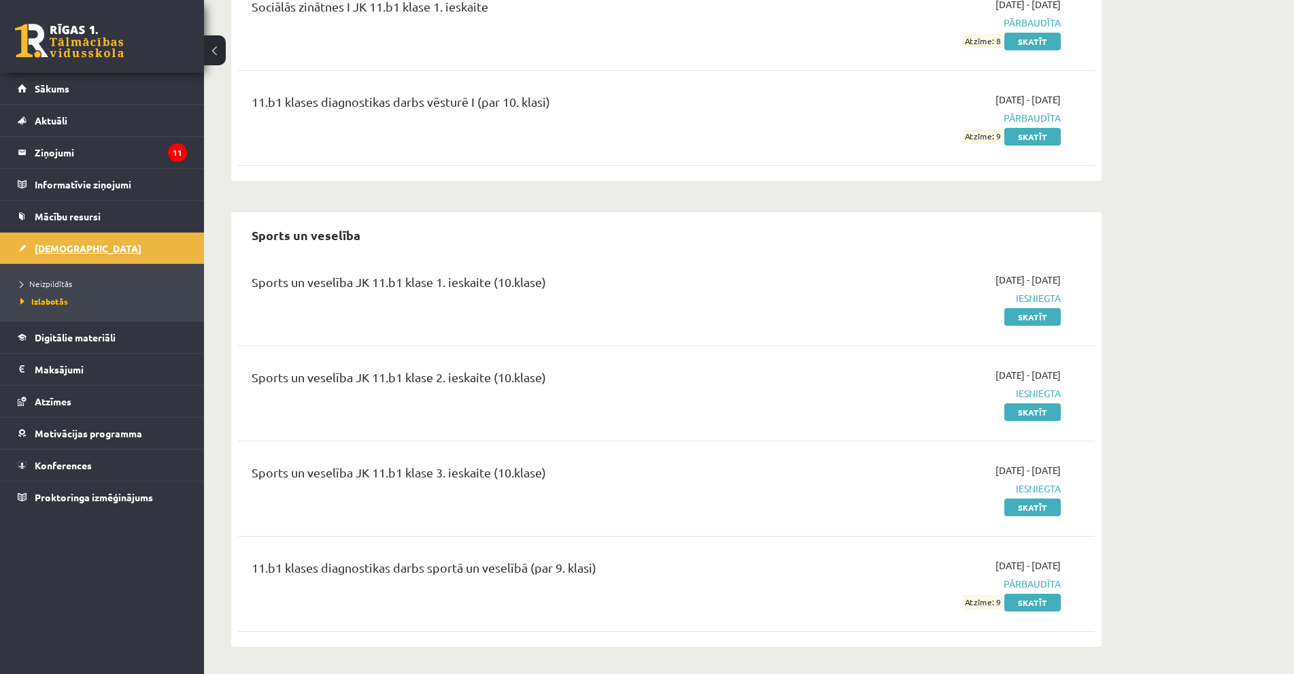
click at [67, 252] on span "[DEMOGRAPHIC_DATA]" at bounding box center [88, 248] width 107 height 12
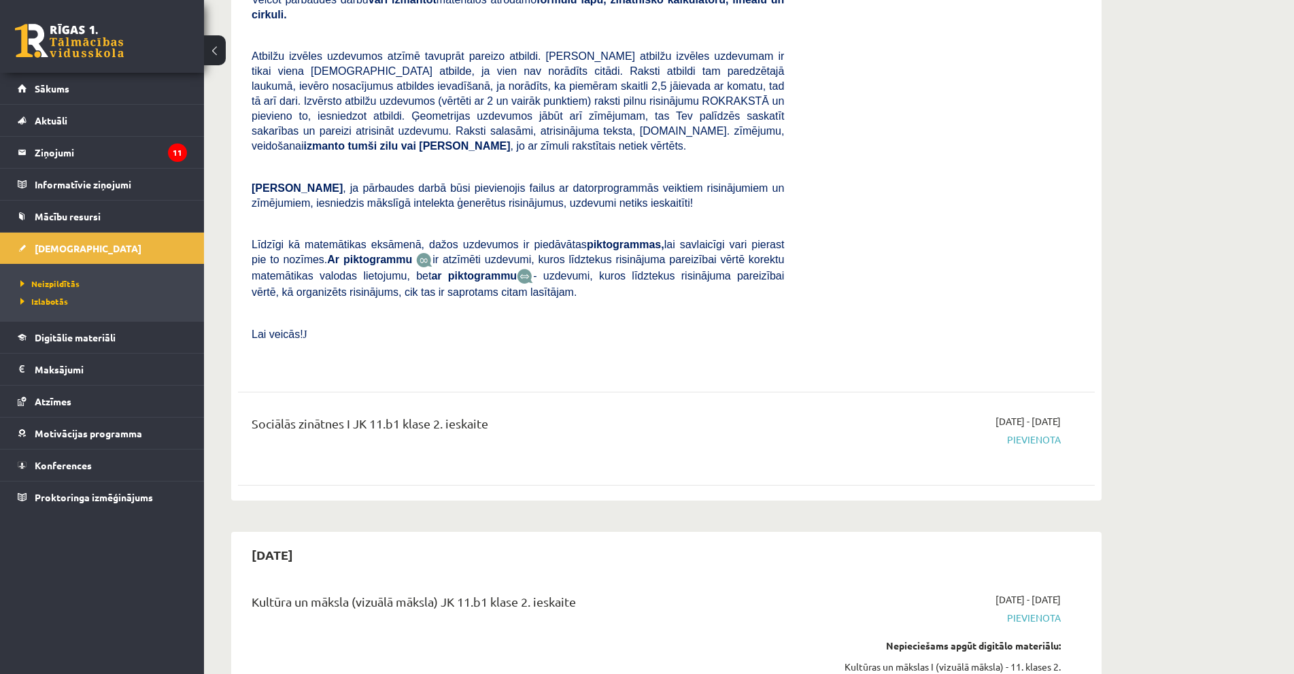
scroll to position [3039, 0]
